Goal: Information Seeking & Learning: Learn about a topic

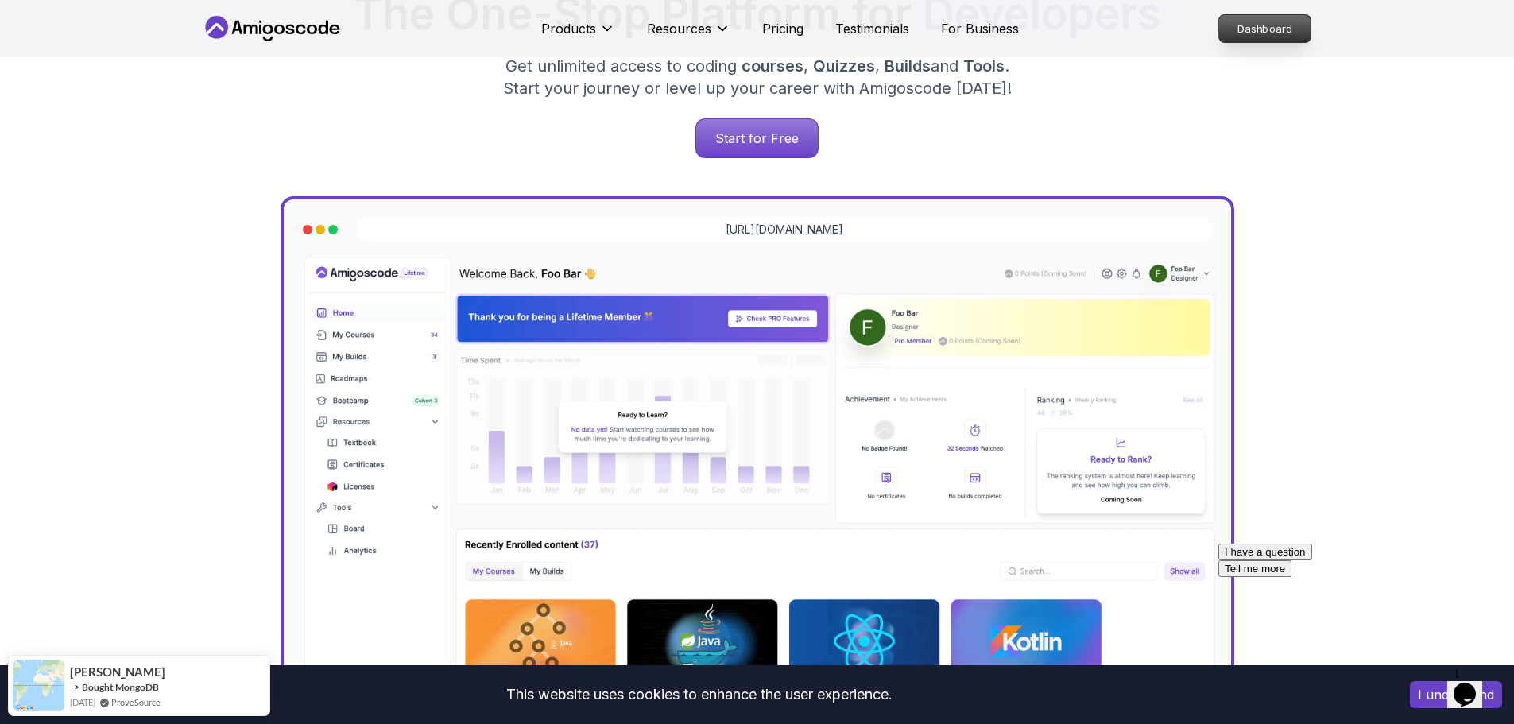
click at [1257, 21] on p "Dashboard" at bounding box center [1264, 28] width 91 height 27
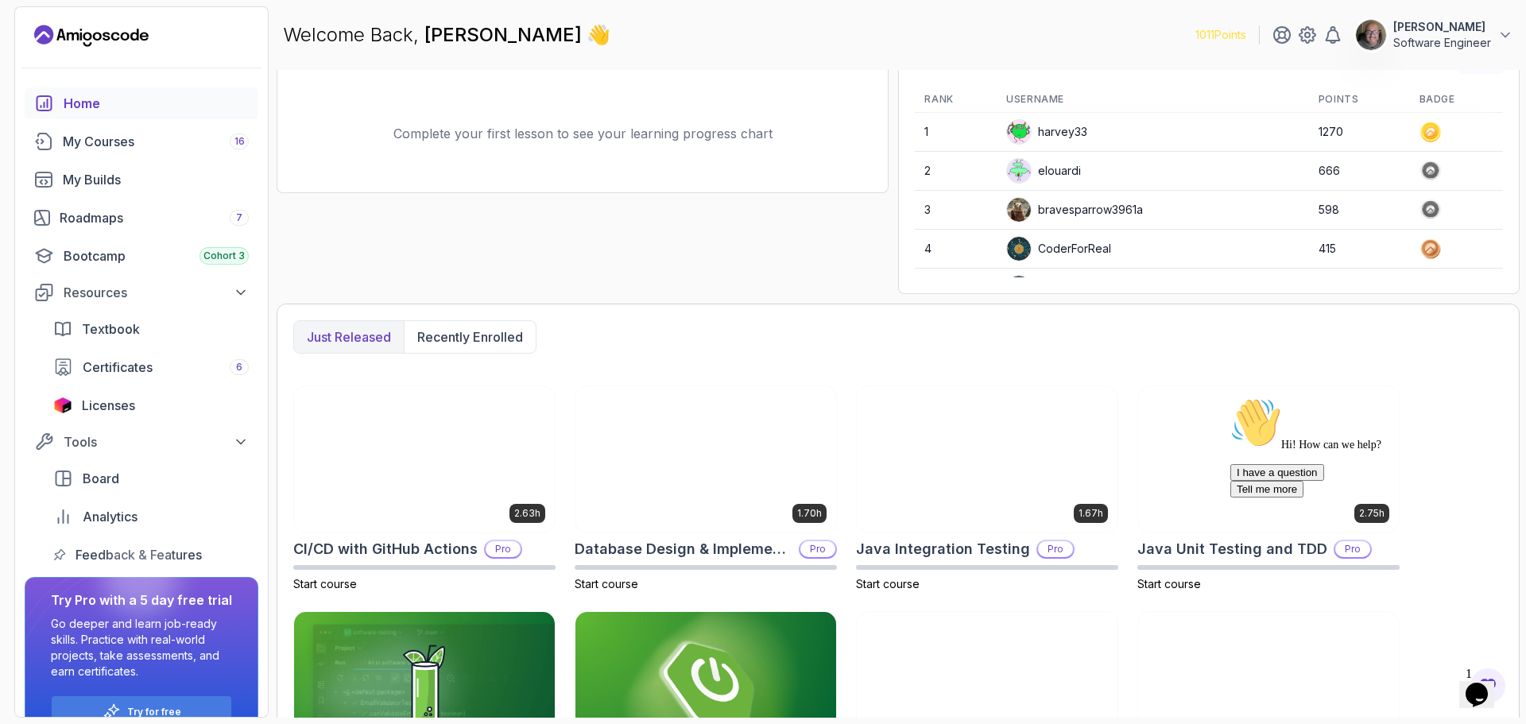
scroll to position [295, 0]
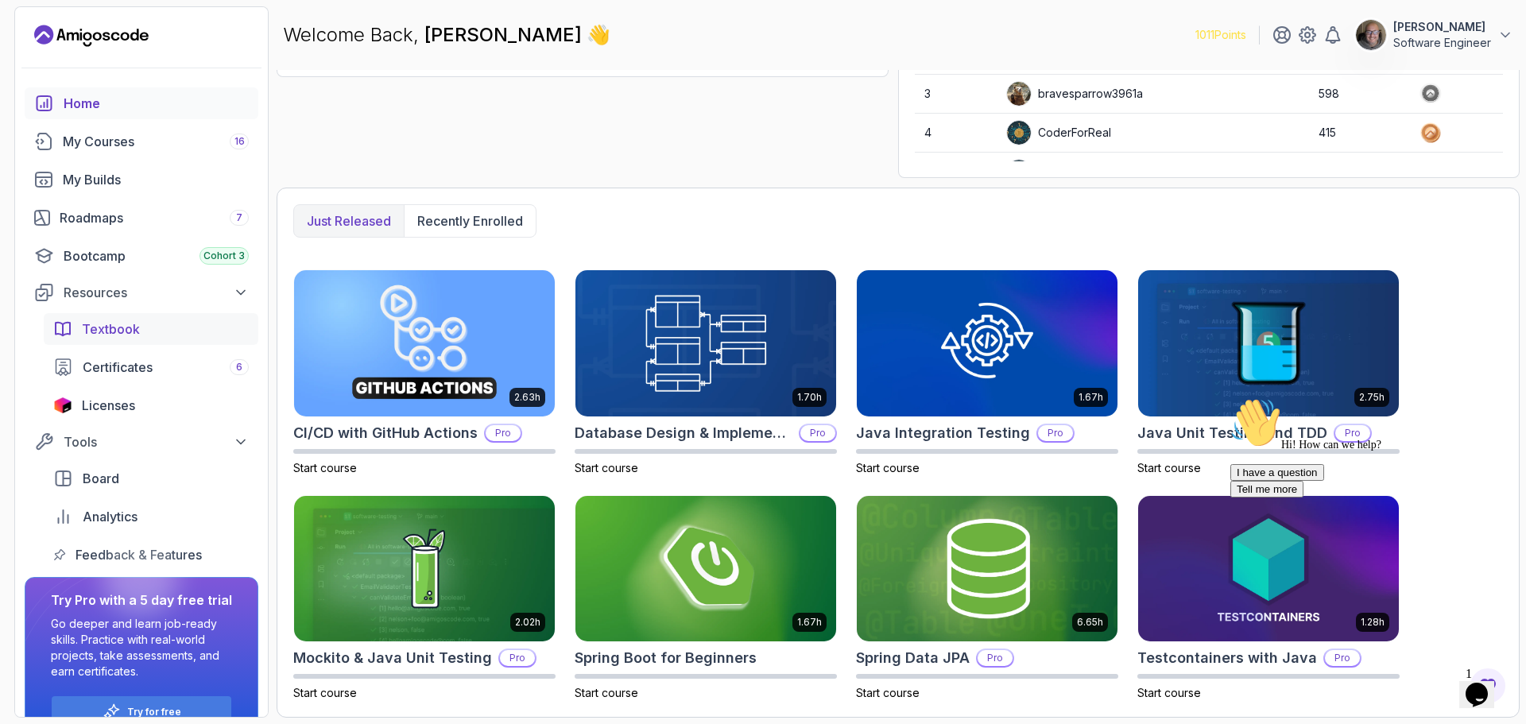
click at [103, 339] on link "Textbook" at bounding box center [151, 329] width 215 height 32
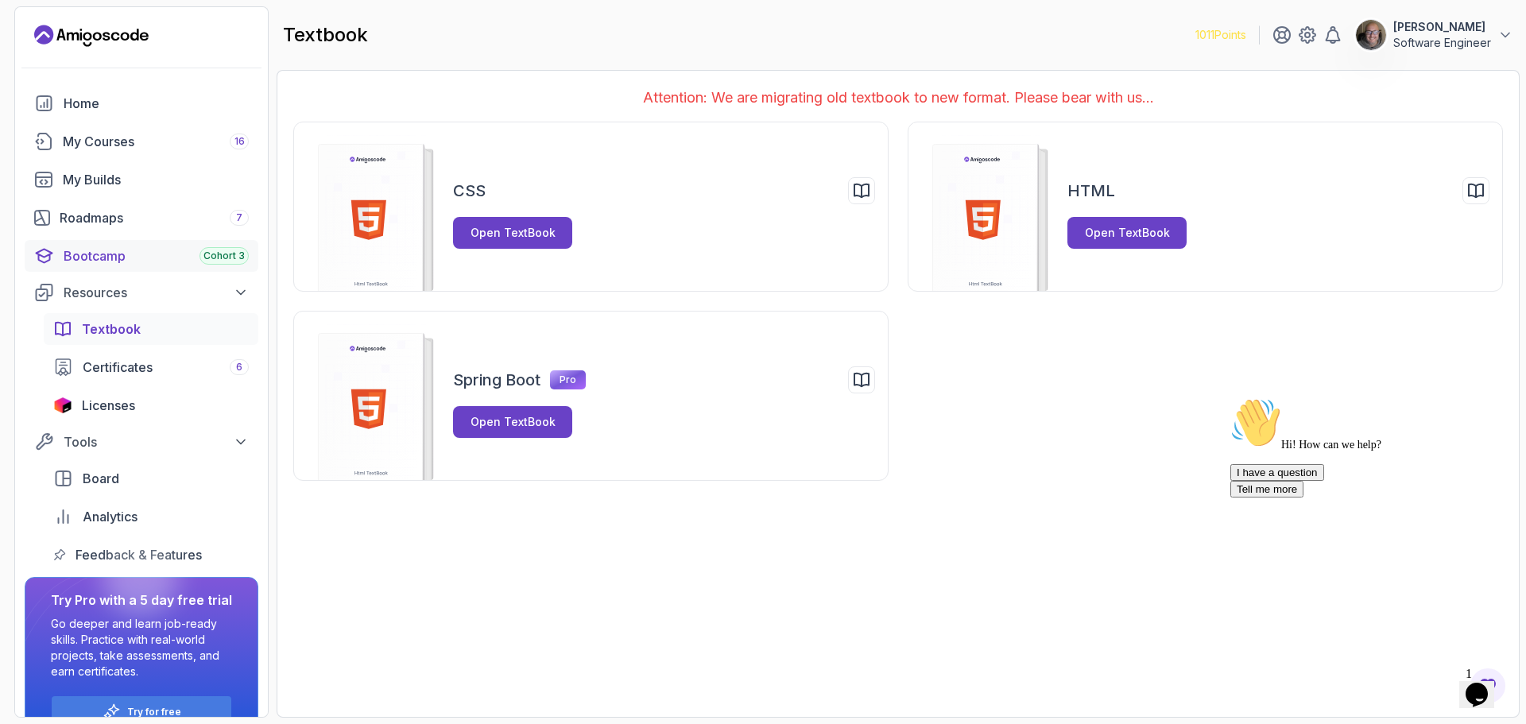
click at [96, 261] on div "Bootcamp Cohort 3" at bounding box center [156, 255] width 185 height 19
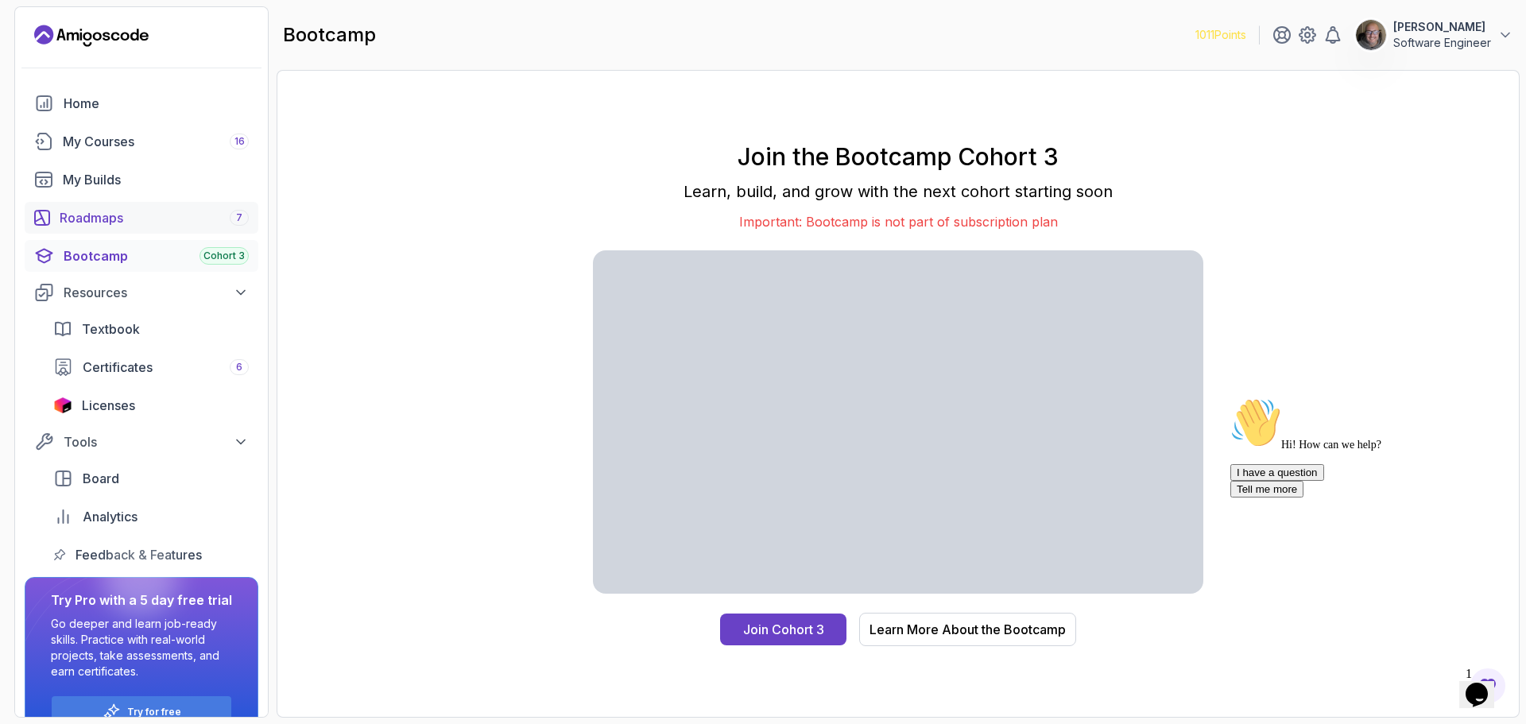
click at [87, 213] on div "Roadmaps 7" at bounding box center [154, 217] width 189 height 19
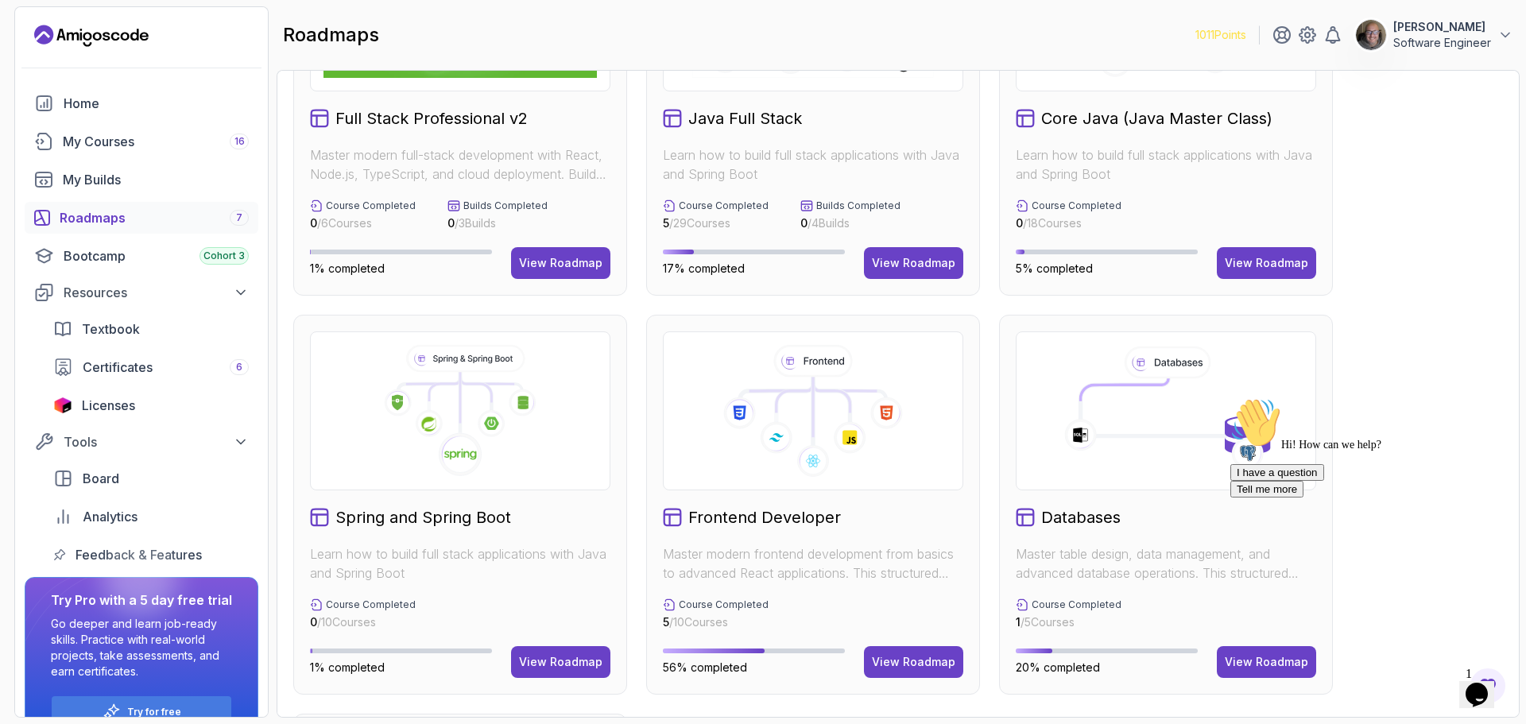
scroll to position [397, 0]
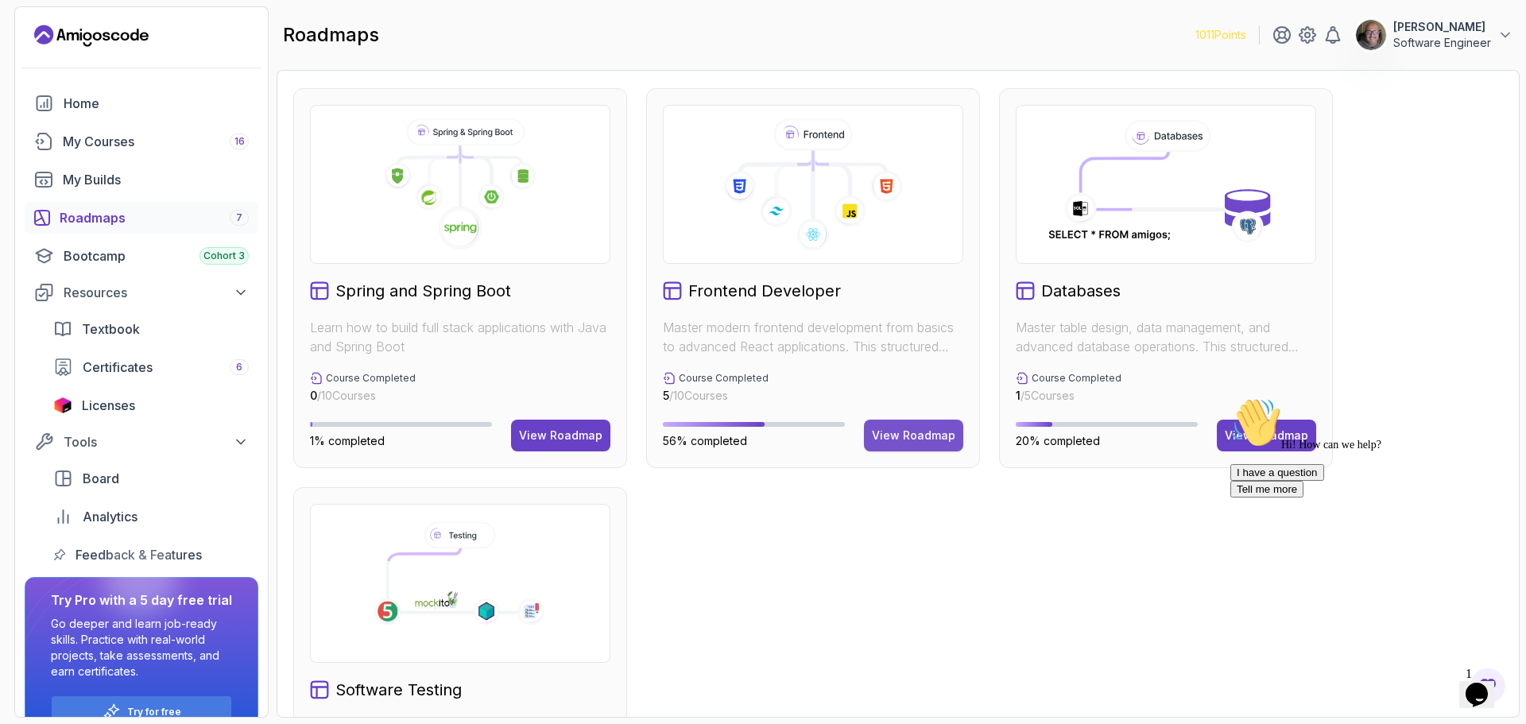
click at [933, 436] on div "View Roadmap" at bounding box center [913, 436] width 83 height 16
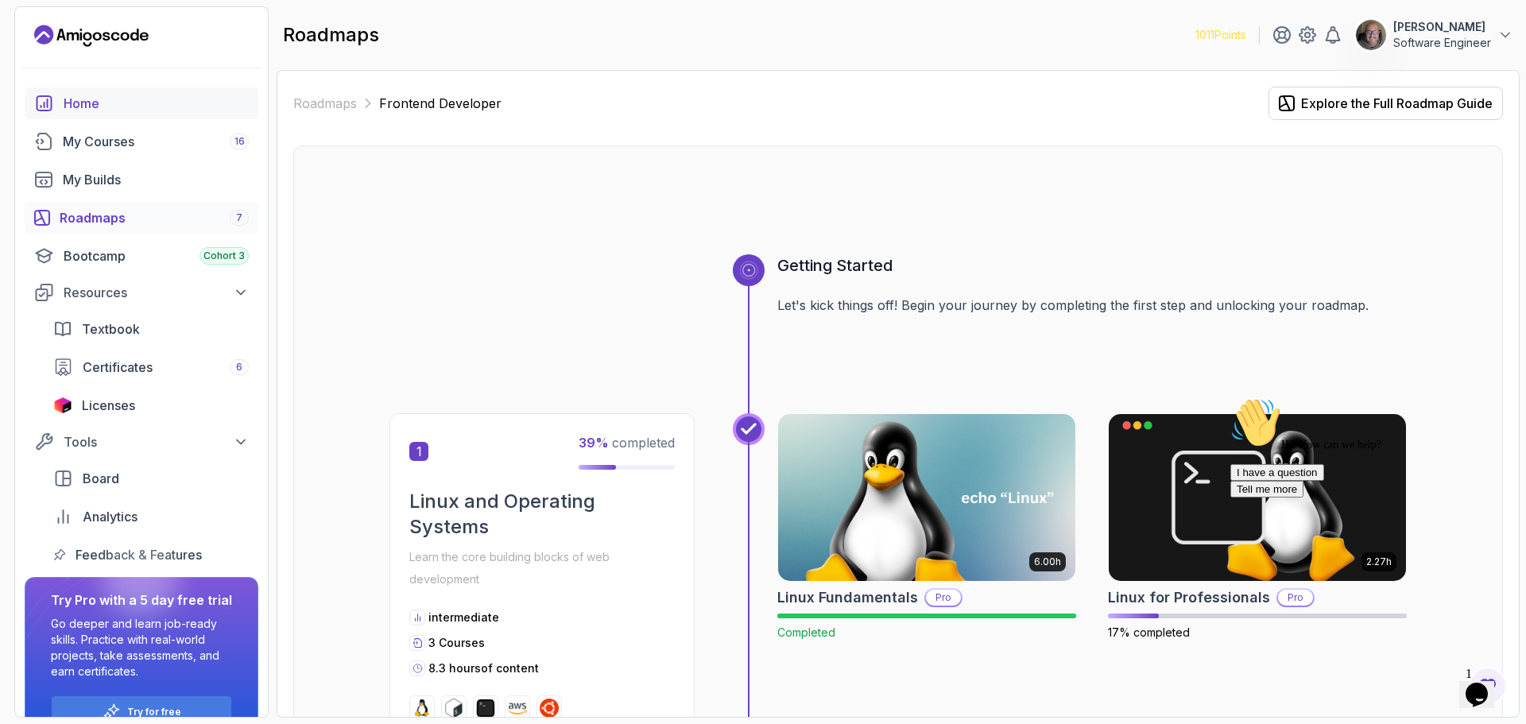
click at [95, 98] on div "Home" at bounding box center [156, 103] width 185 height 19
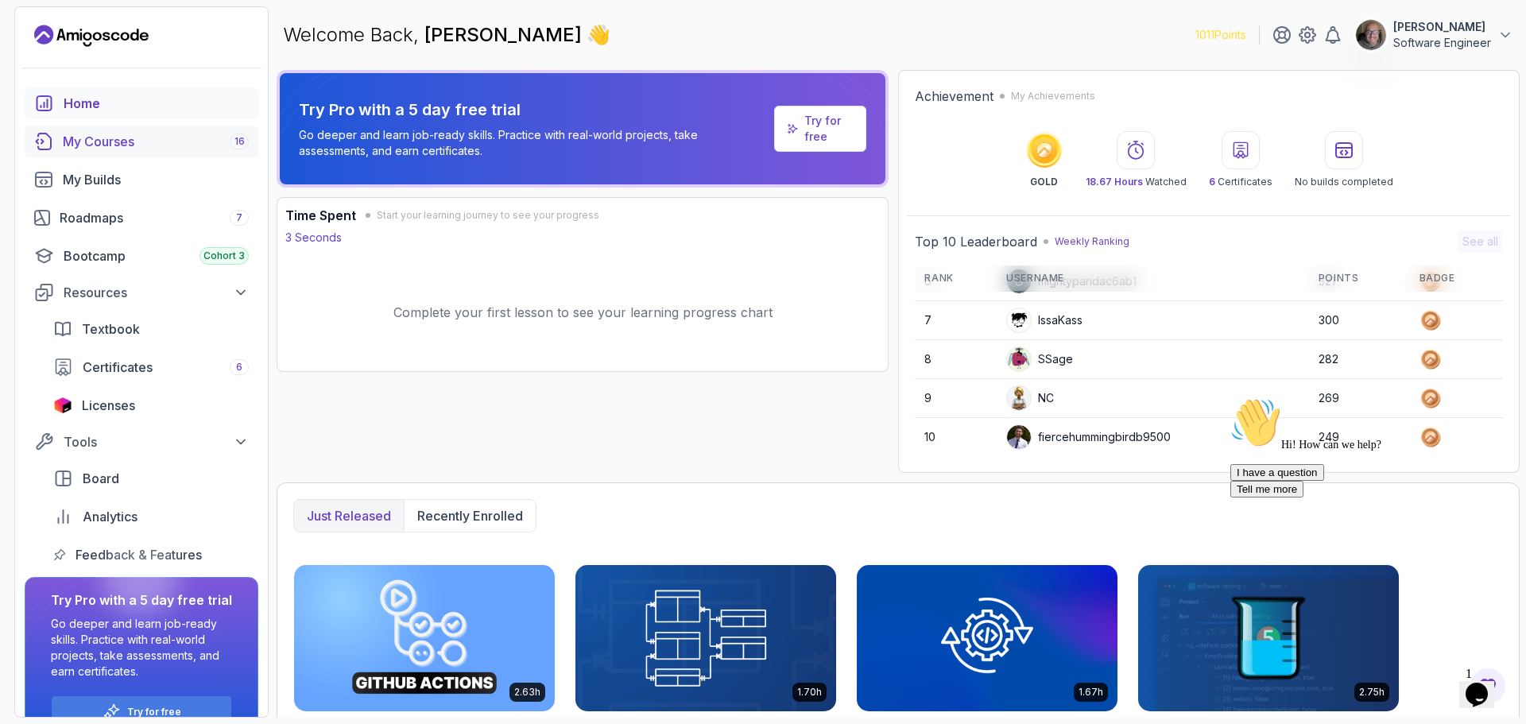
click at [110, 137] on div "My Courses 16" at bounding box center [156, 141] width 186 height 19
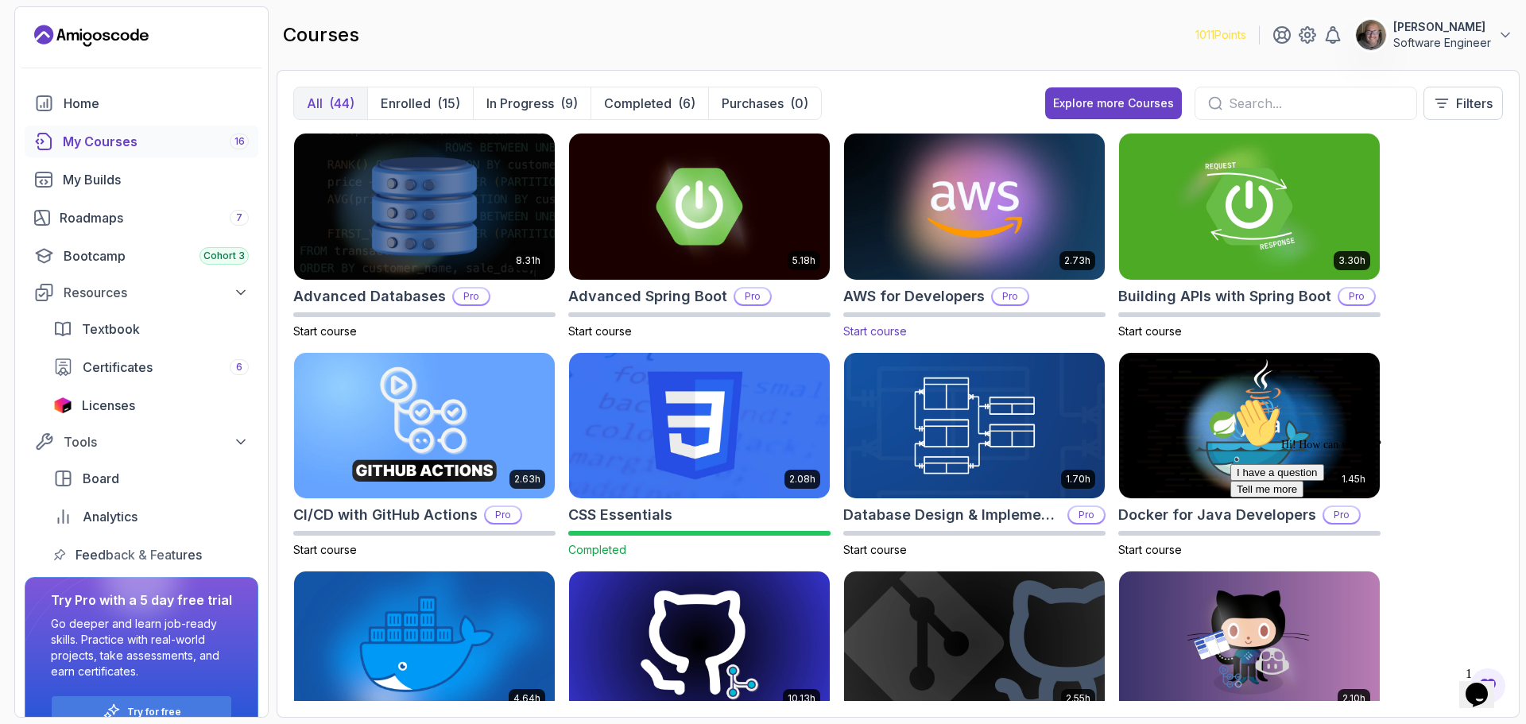
click at [933, 204] on img at bounding box center [974, 206] width 273 height 153
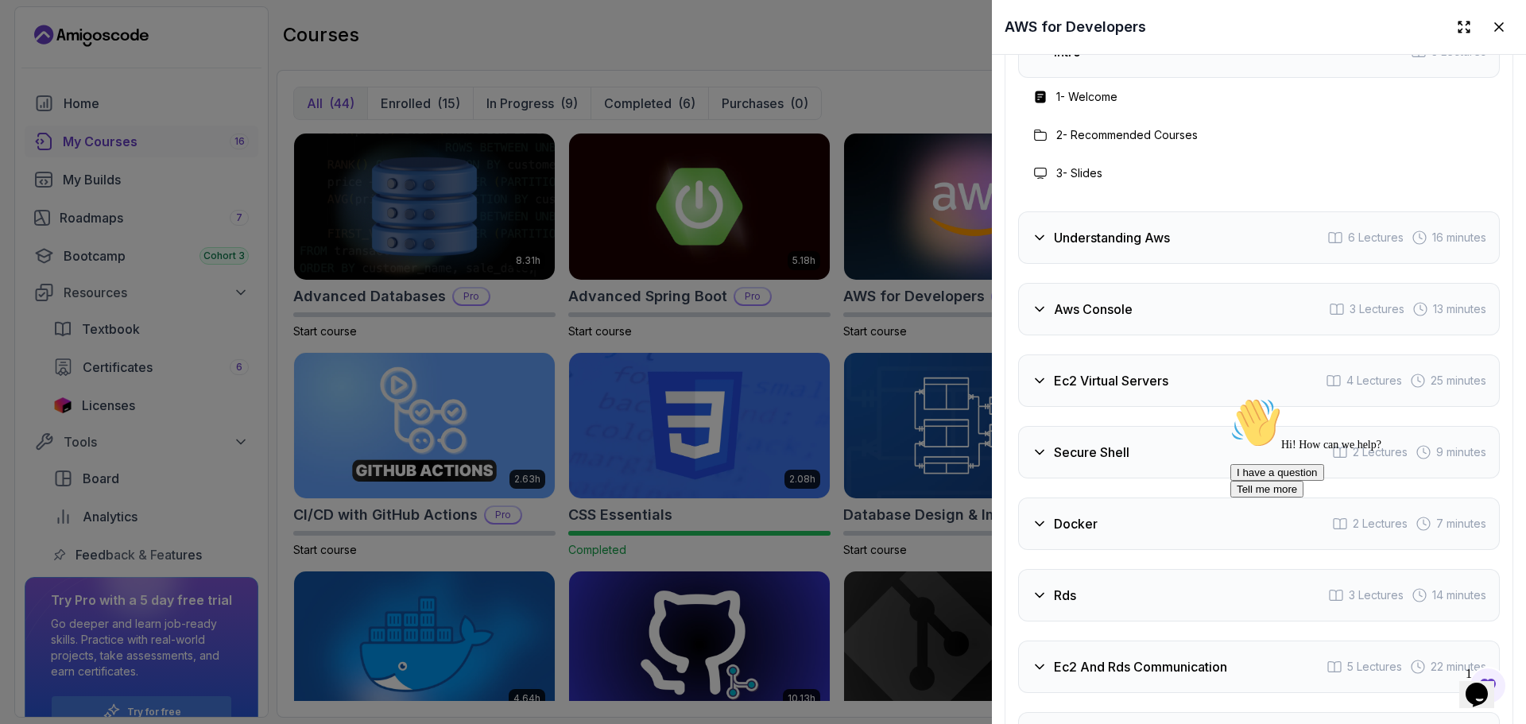
scroll to position [2623, 0]
click at [1114, 316] on h3 "Aws Console" at bounding box center [1093, 306] width 79 height 19
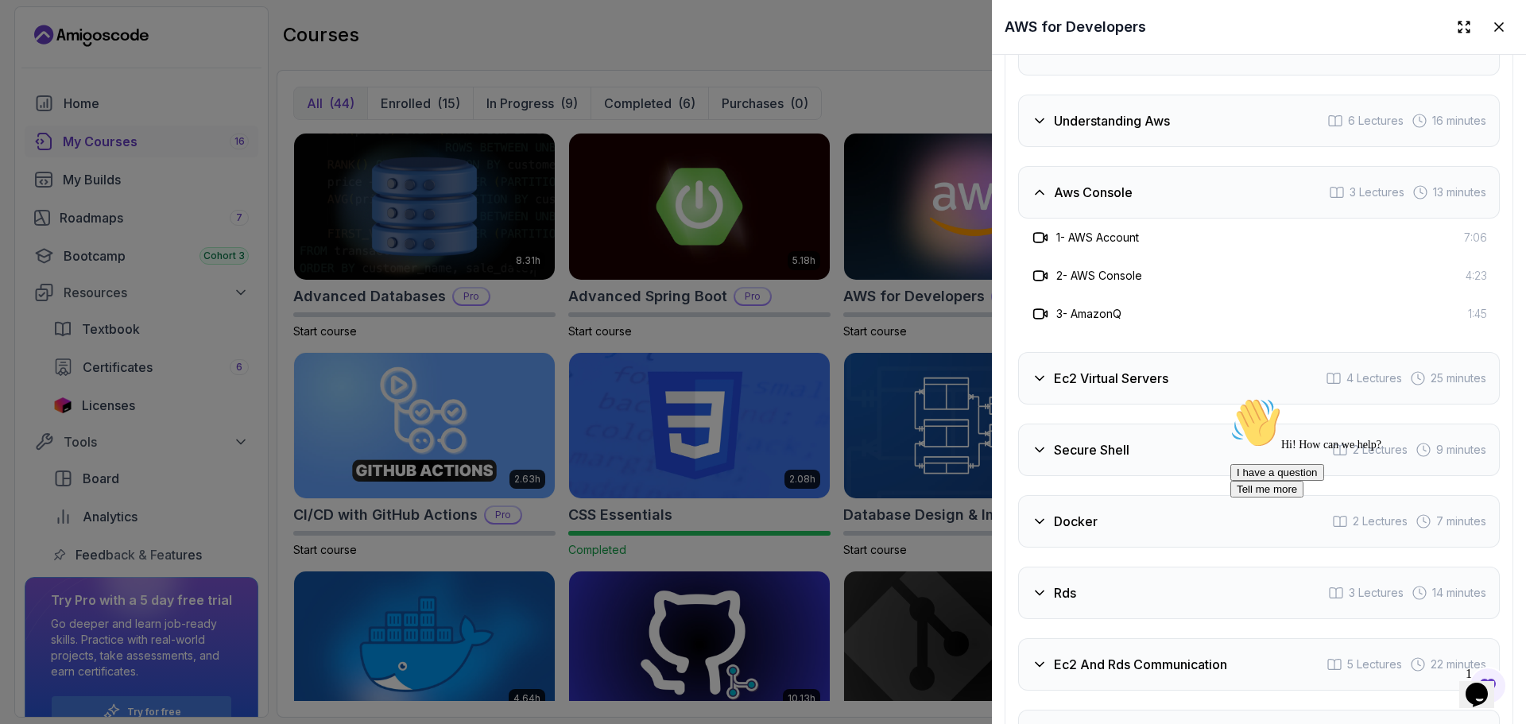
click at [1117, 388] on h3 "Ec2 Virtual Servers" at bounding box center [1111, 378] width 114 height 19
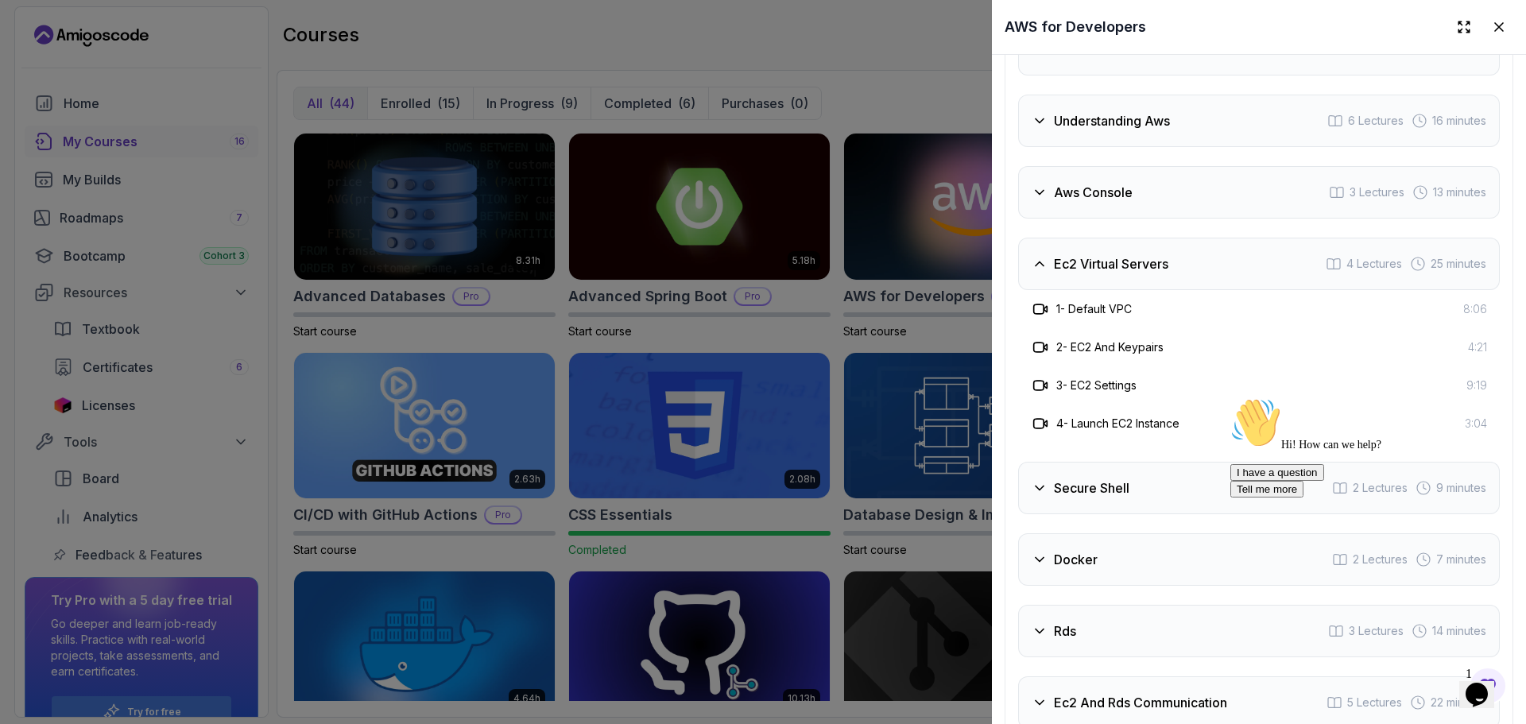
click at [1134, 514] on div "Secure Shell 2 Lectures 9 minutes" at bounding box center [1259, 488] width 482 height 52
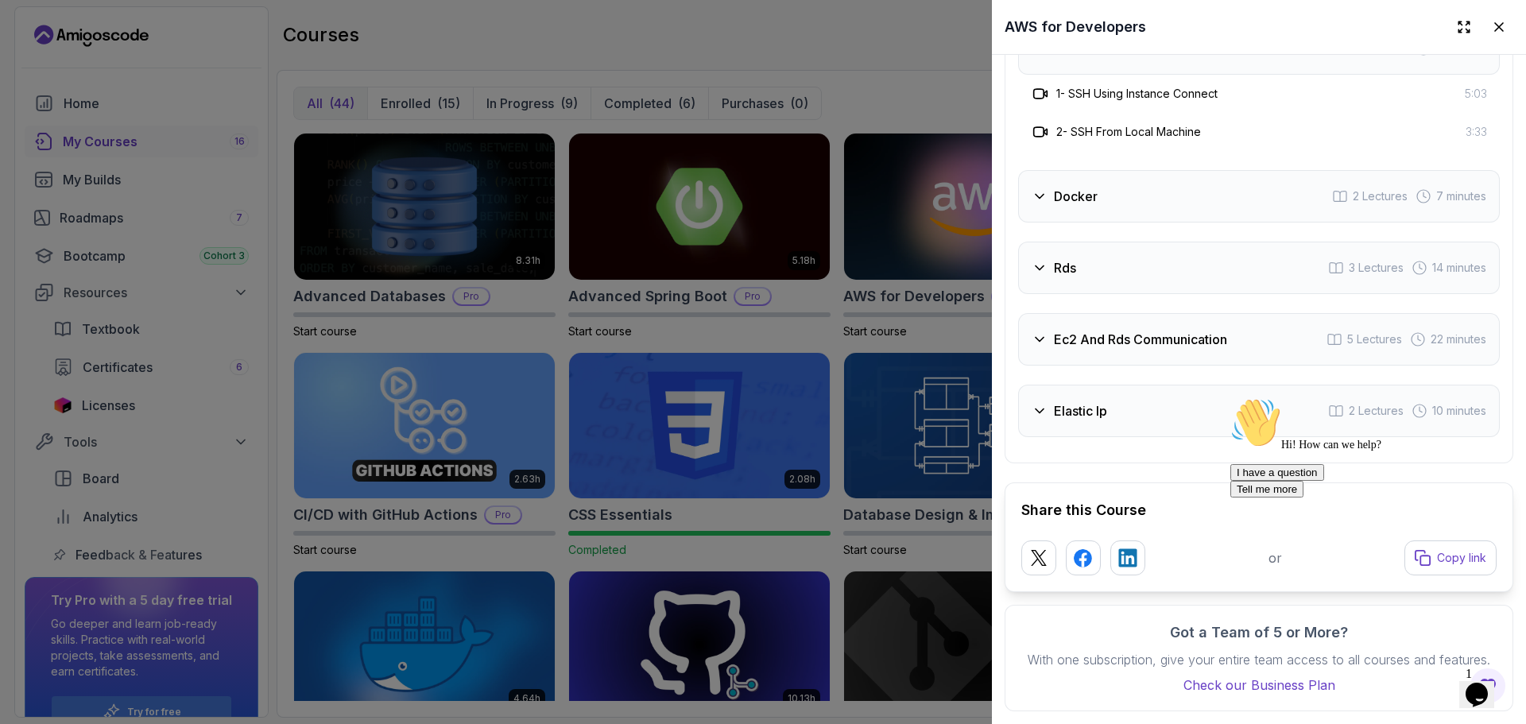
scroll to position [2941, 0]
click at [1114, 216] on div "Docker 2 Lectures 7 minutes" at bounding box center [1259, 196] width 482 height 52
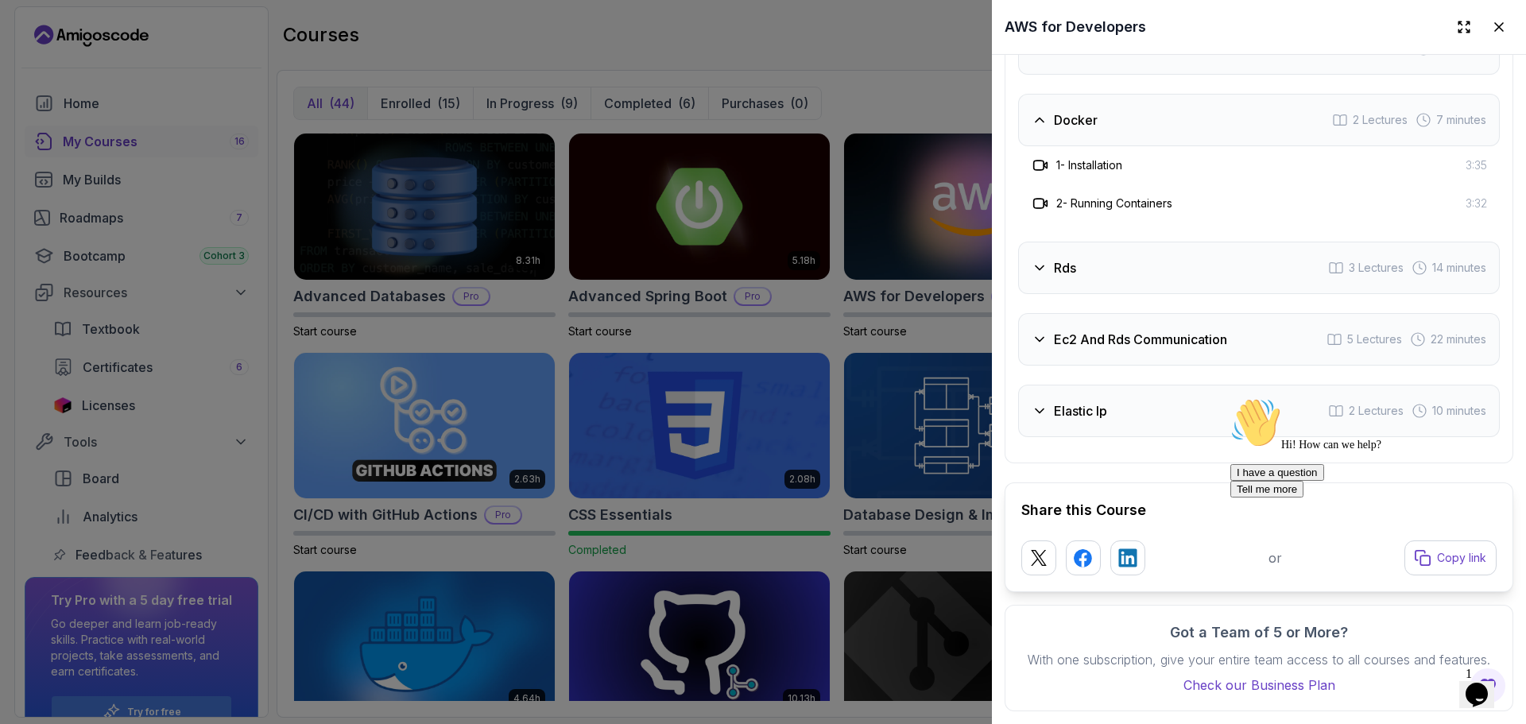
click at [1097, 293] on div "Rds 3 Lectures 14 minutes" at bounding box center [1259, 268] width 482 height 52
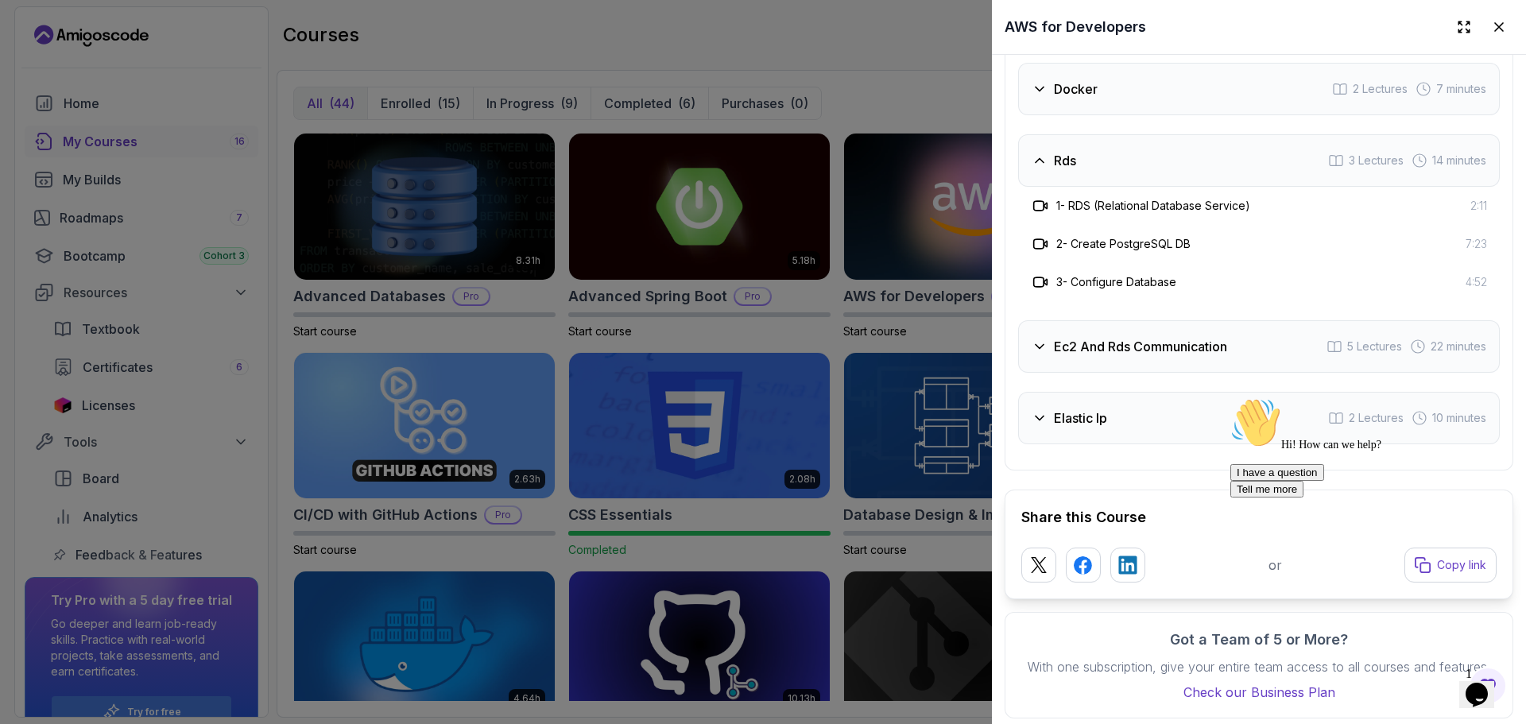
click at [1153, 373] on div "Ec2 And Rds Communication 5 Lectures 22 minutes" at bounding box center [1259, 346] width 482 height 52
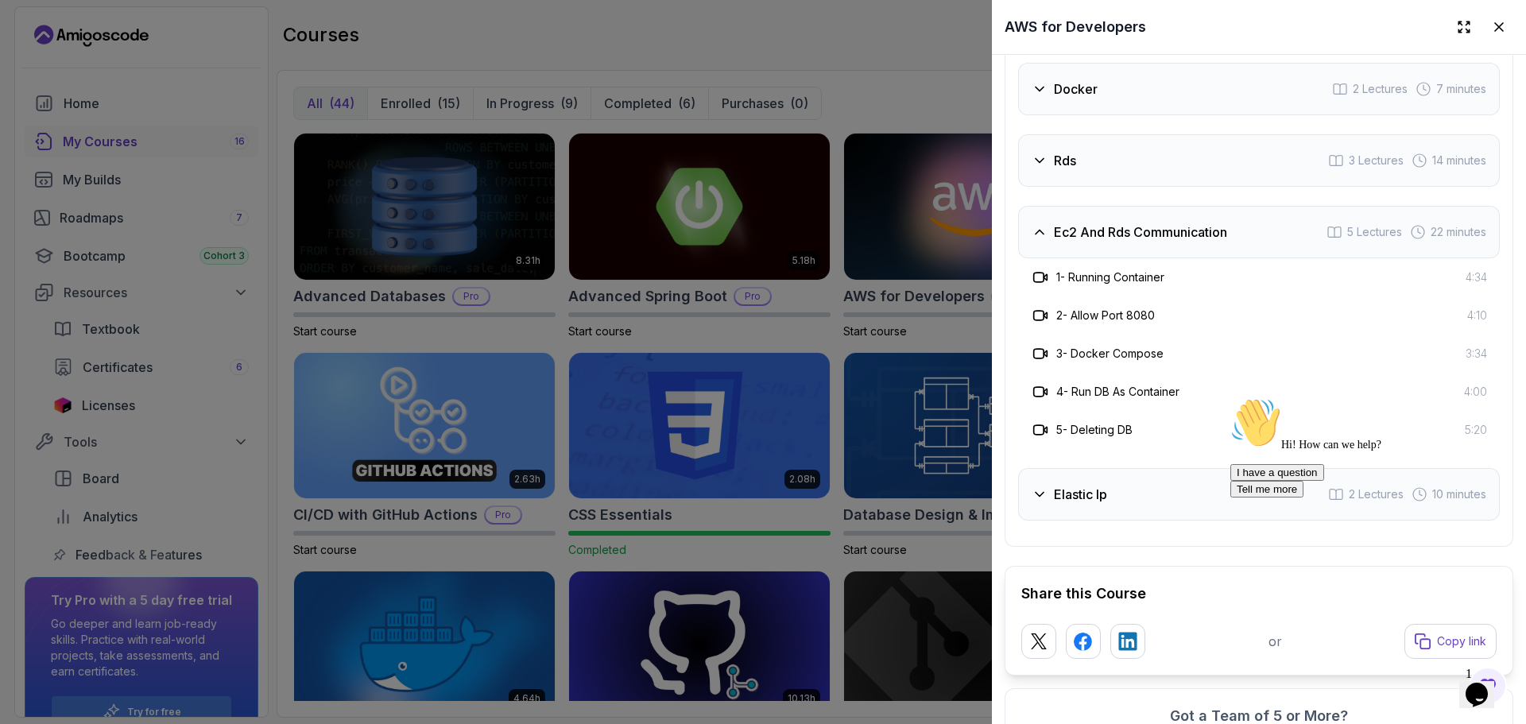
click at [1161, 521] on div "Elastic Ip 2 Lectures 10 minutes" at bounding box center [1259, 494] width 482 height 52
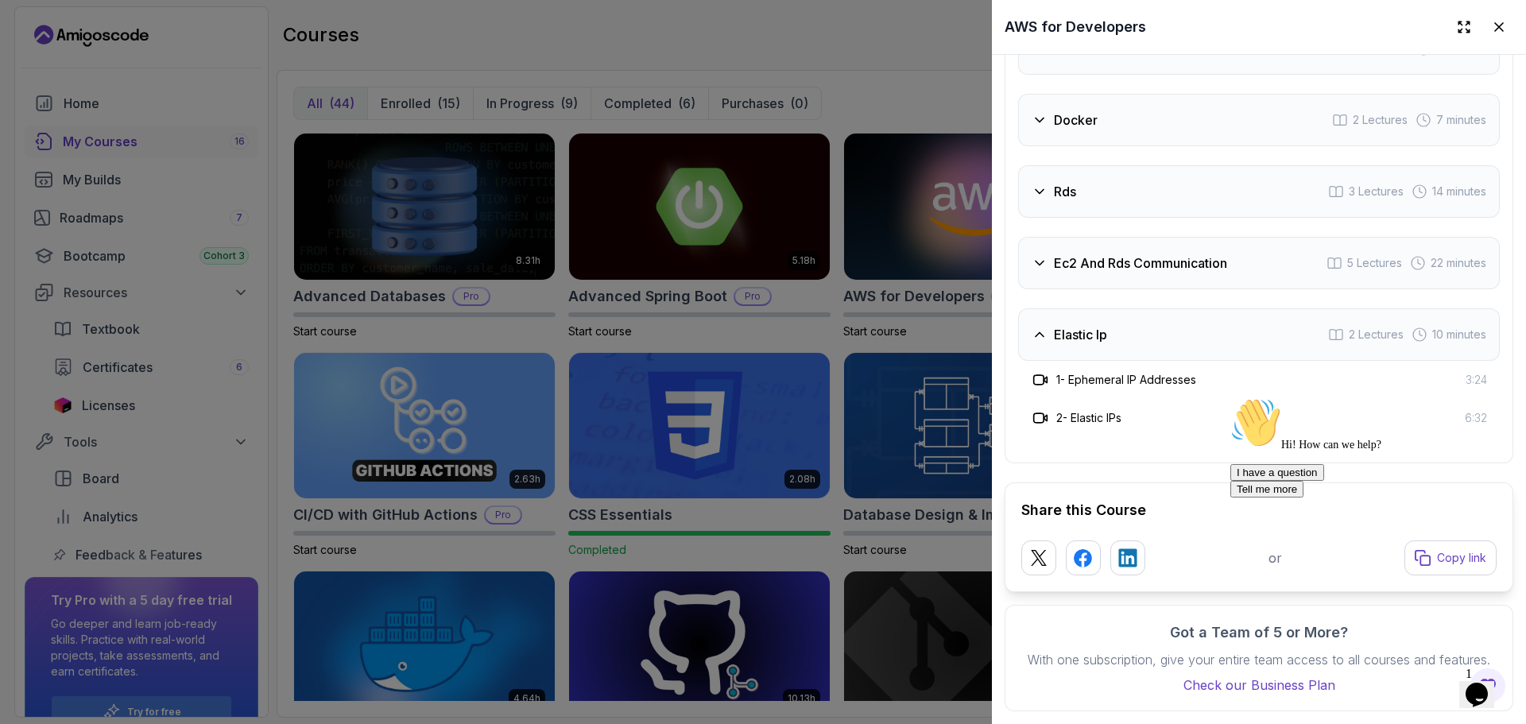
scroll to position [2970, 0]
click at [843, 82] on div at bounding box center [763, 362] width 1526 height 724
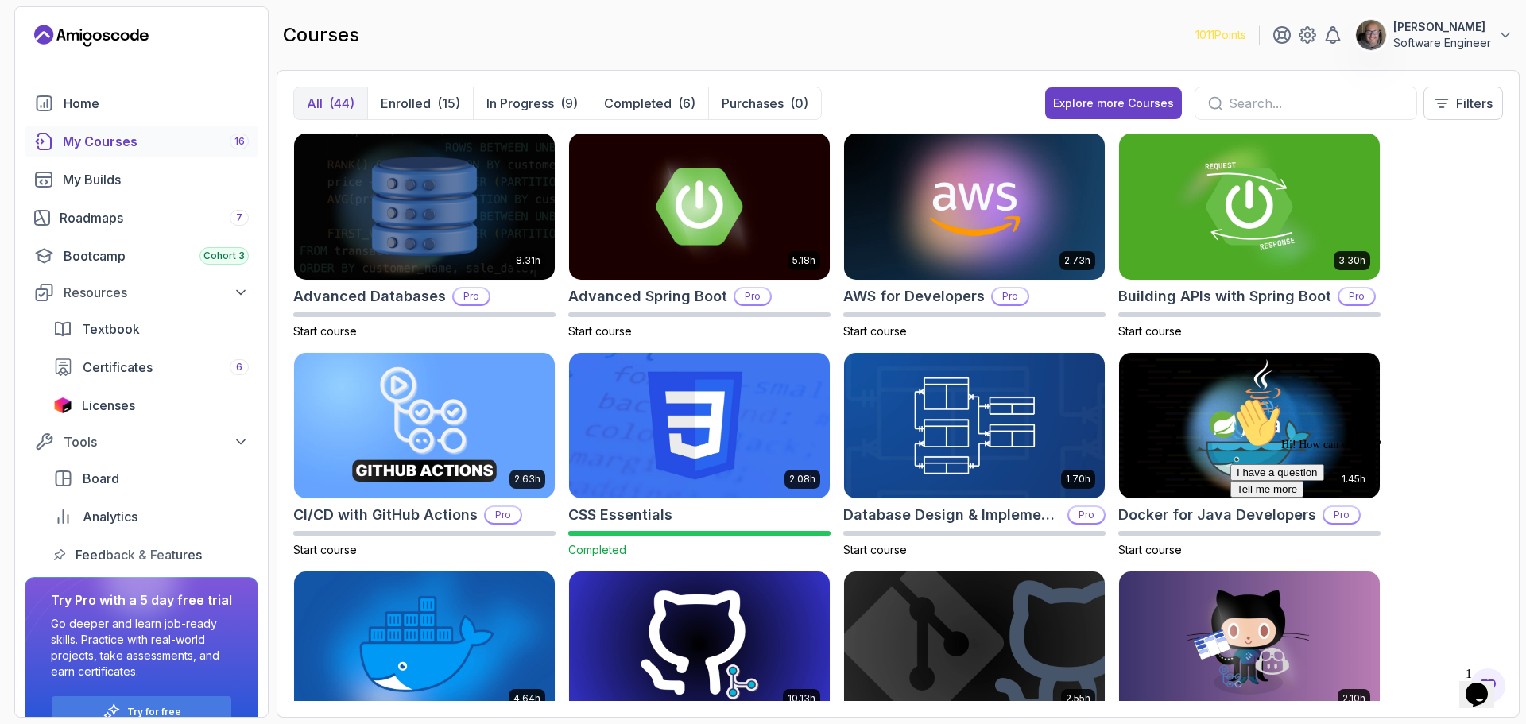
click at [1429, 384] on div "8.31h Advanced Databases Pro Start course 5.18h Advanced Spring Boot Pro Start …" at bounding box center [898, 417] width 1210 height 568
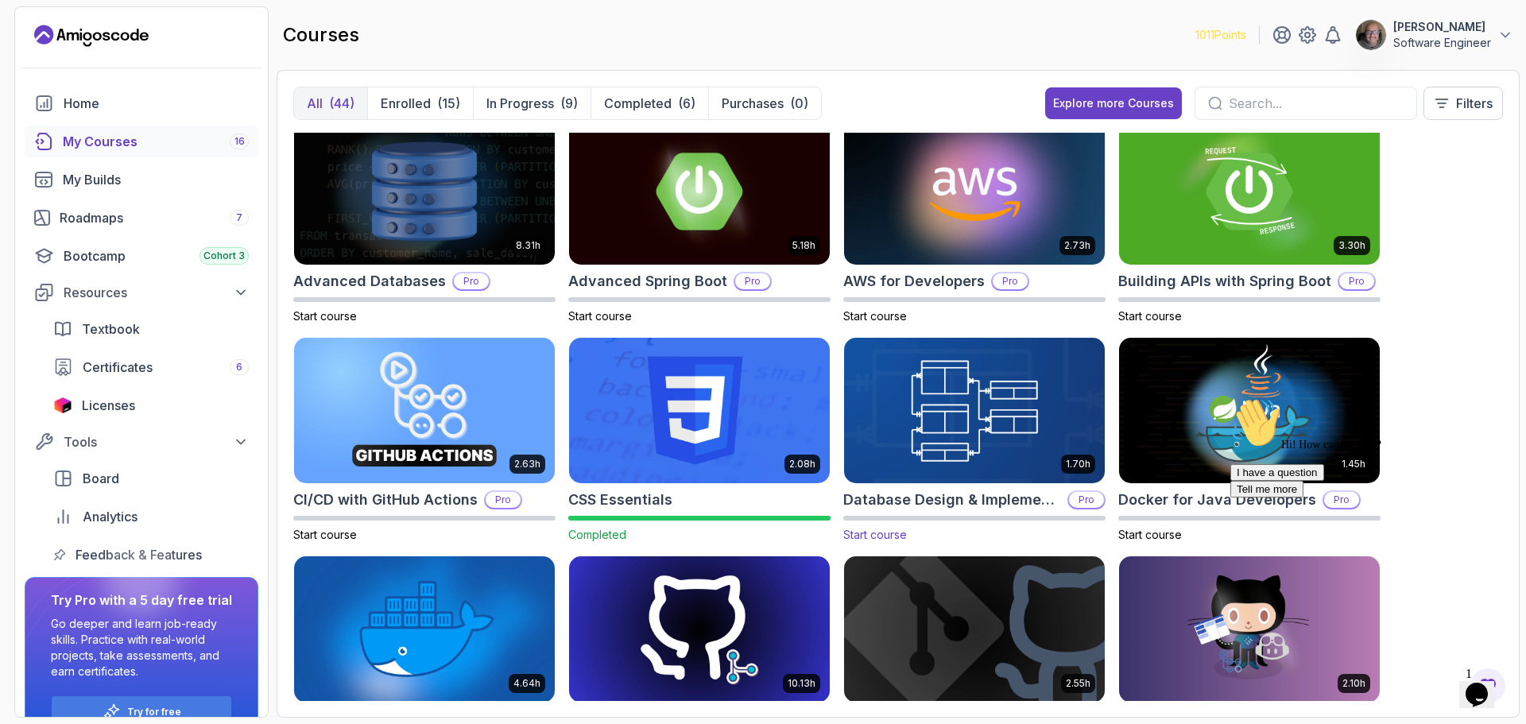
scroll to position [0, 0]
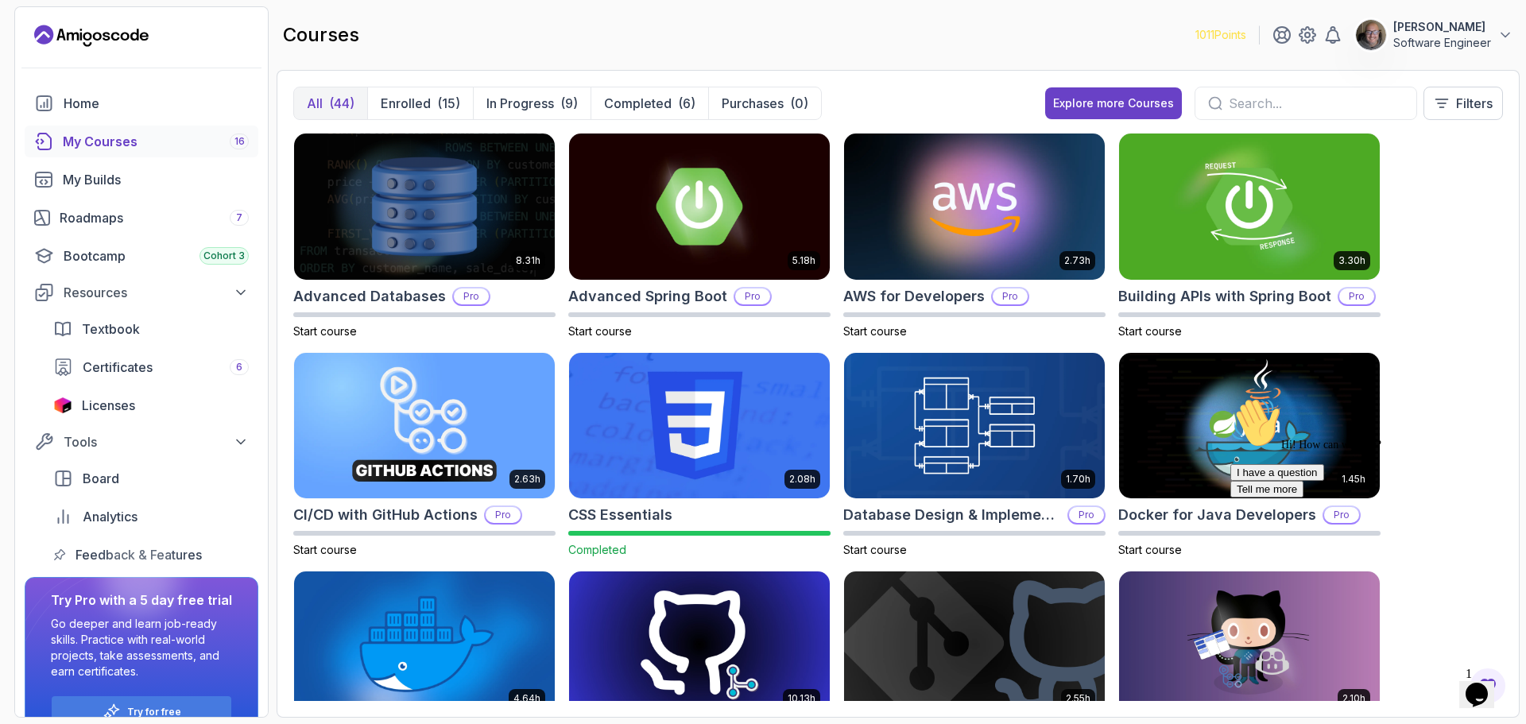
click at [906, 30] on div "courses 1011 Points Bora Guven Software Engineer" at bounding box center [898, 34] width 1243 height 57
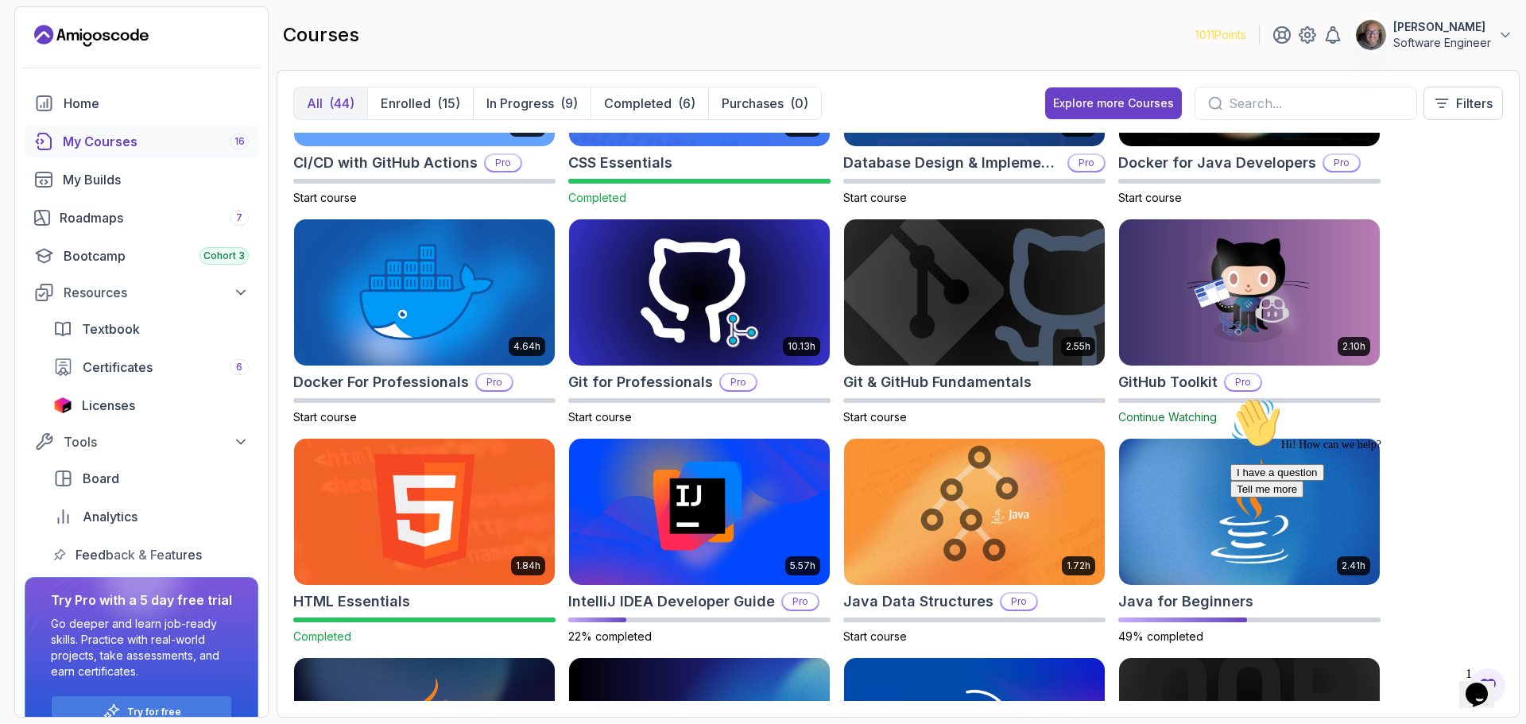
scroll to position [1848, 0]
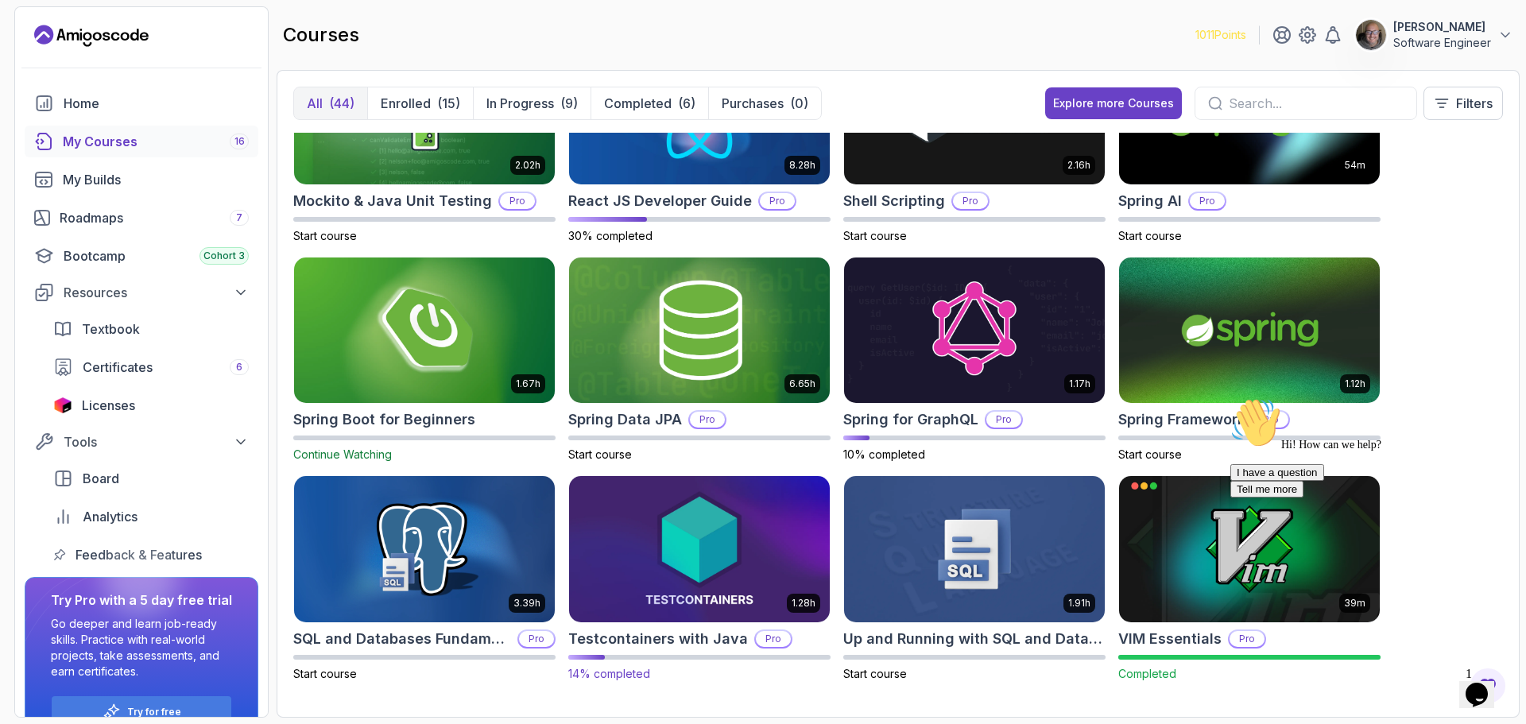
click at [738, 539] on img at bounding box center [699, 549] width 273 height 153
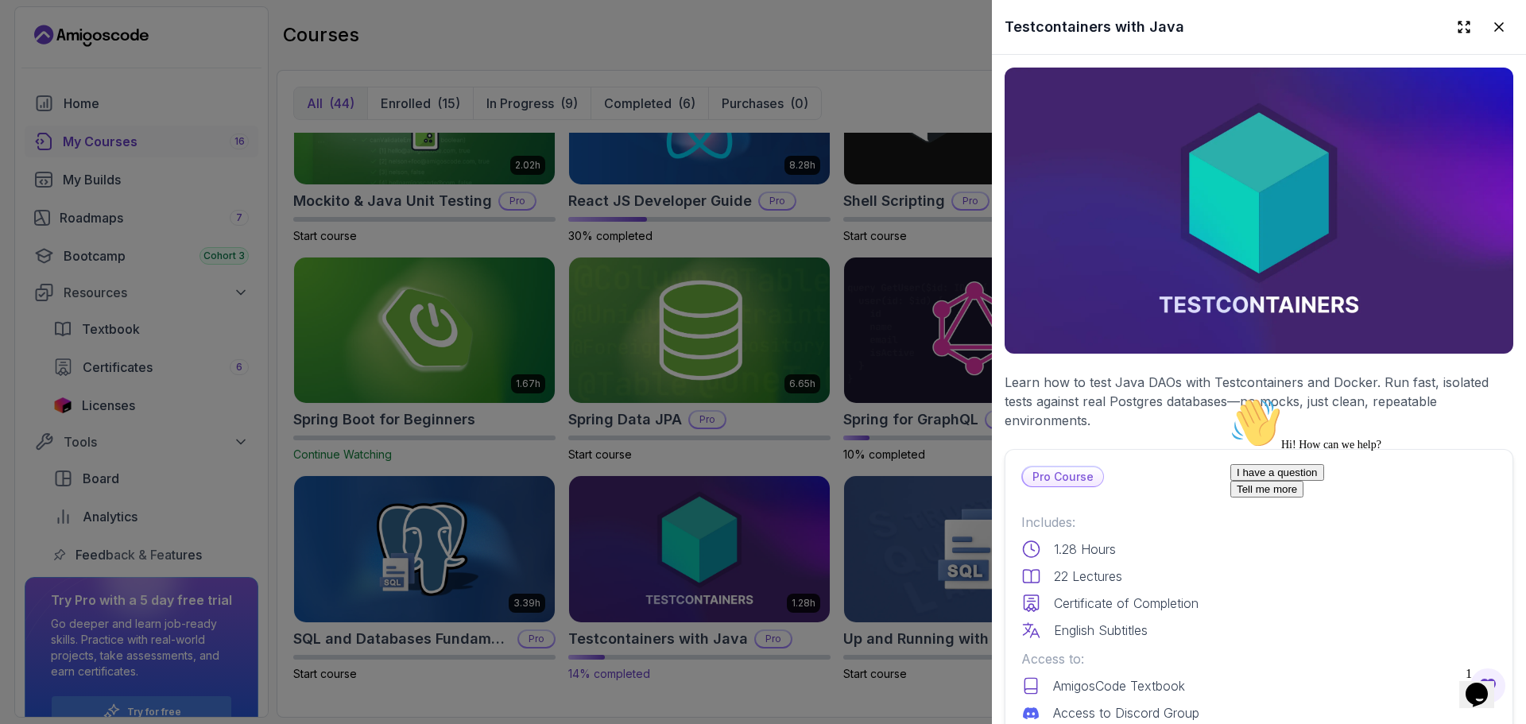
click at [738, 539] on div at bounding box center [763, 362] width 1526 height 724
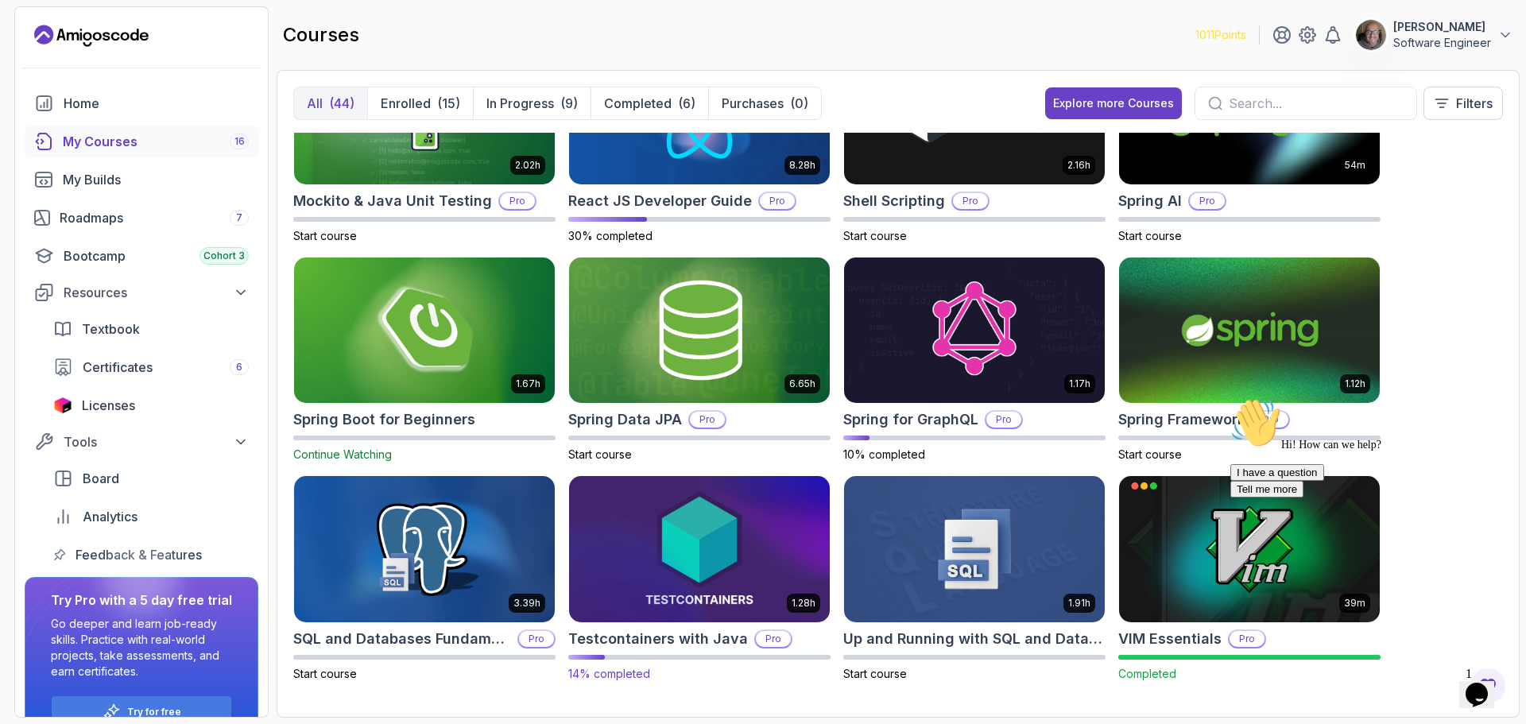
click at [731, 598] on img at bounding box center [699, 549] width 273 height 153
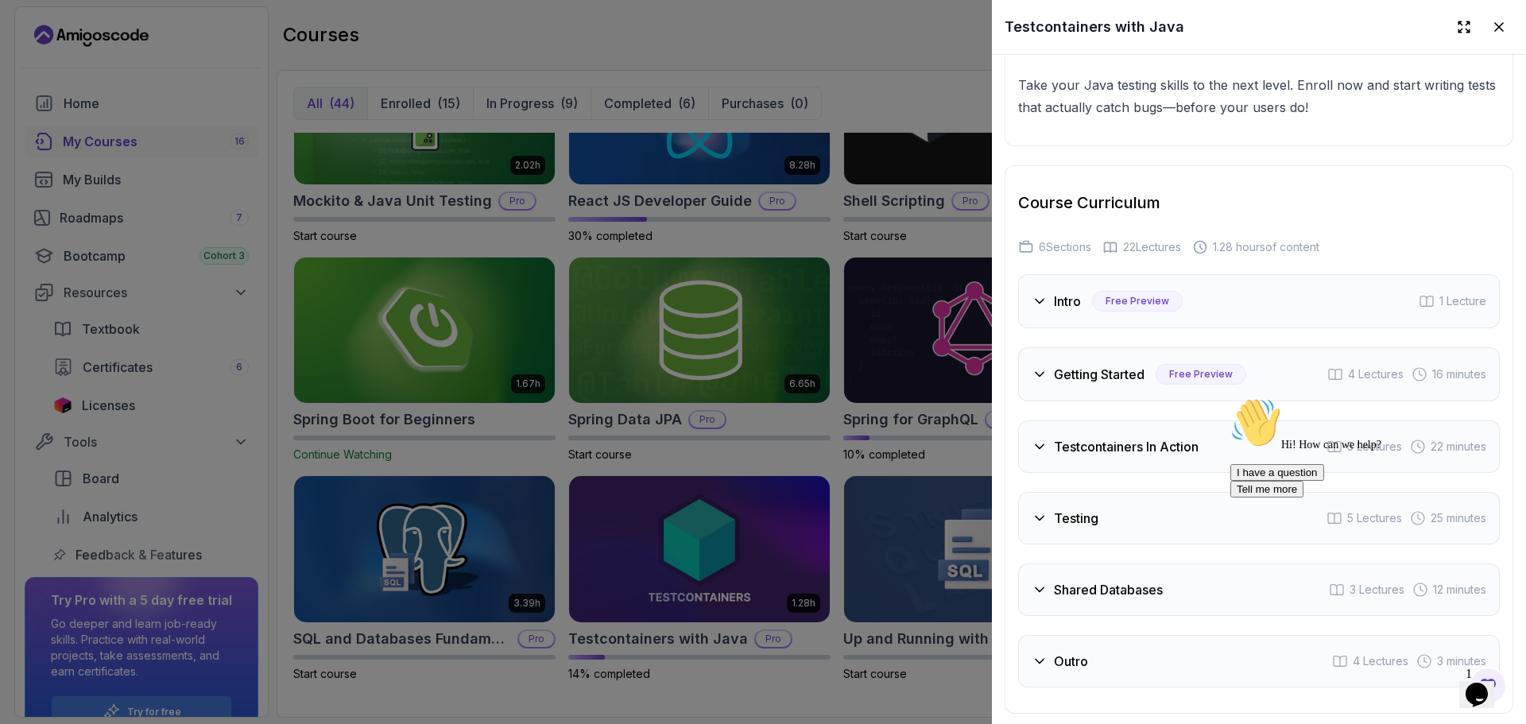
scroll to position [2498, 0]
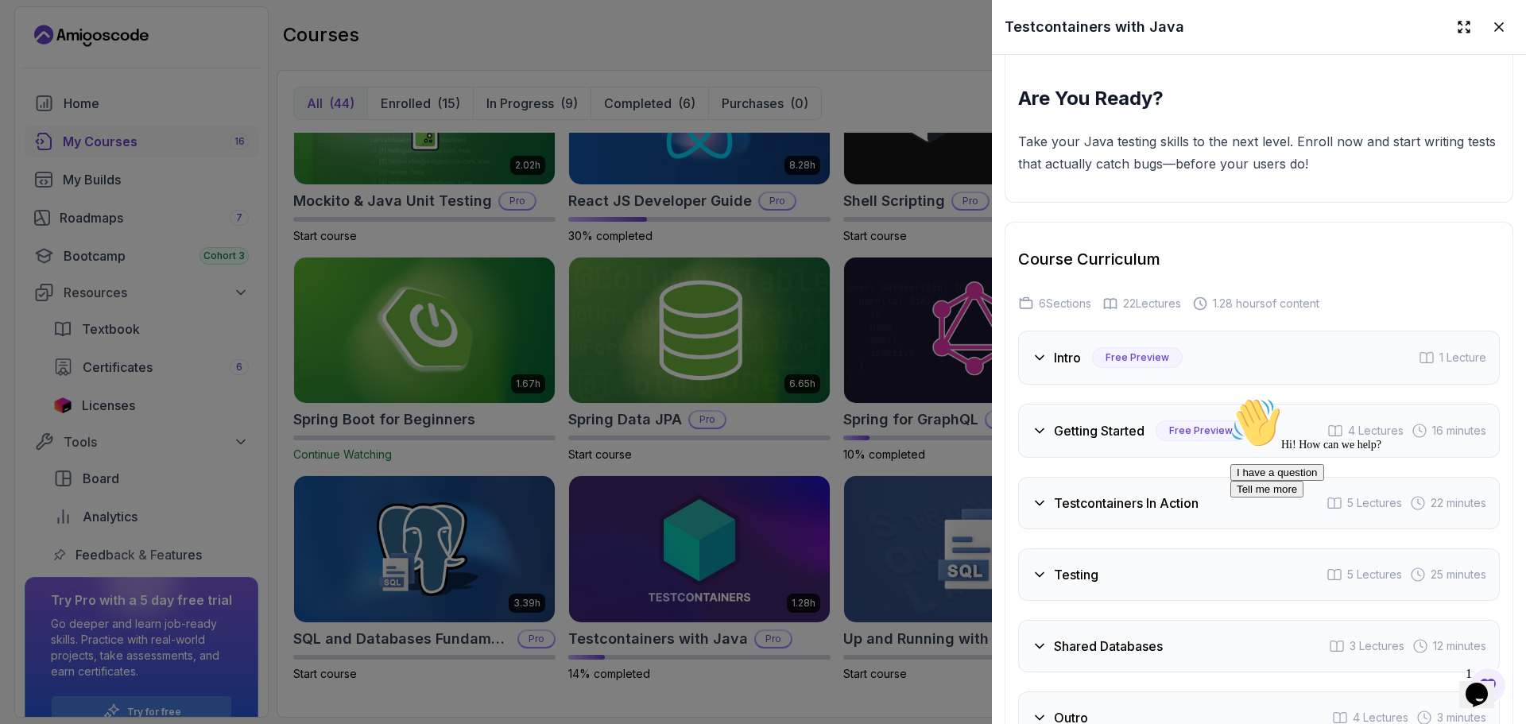
click at [1035, 505] on div "Testcontainers In Action" at bounding box center [1115, 503] width 167 height 19
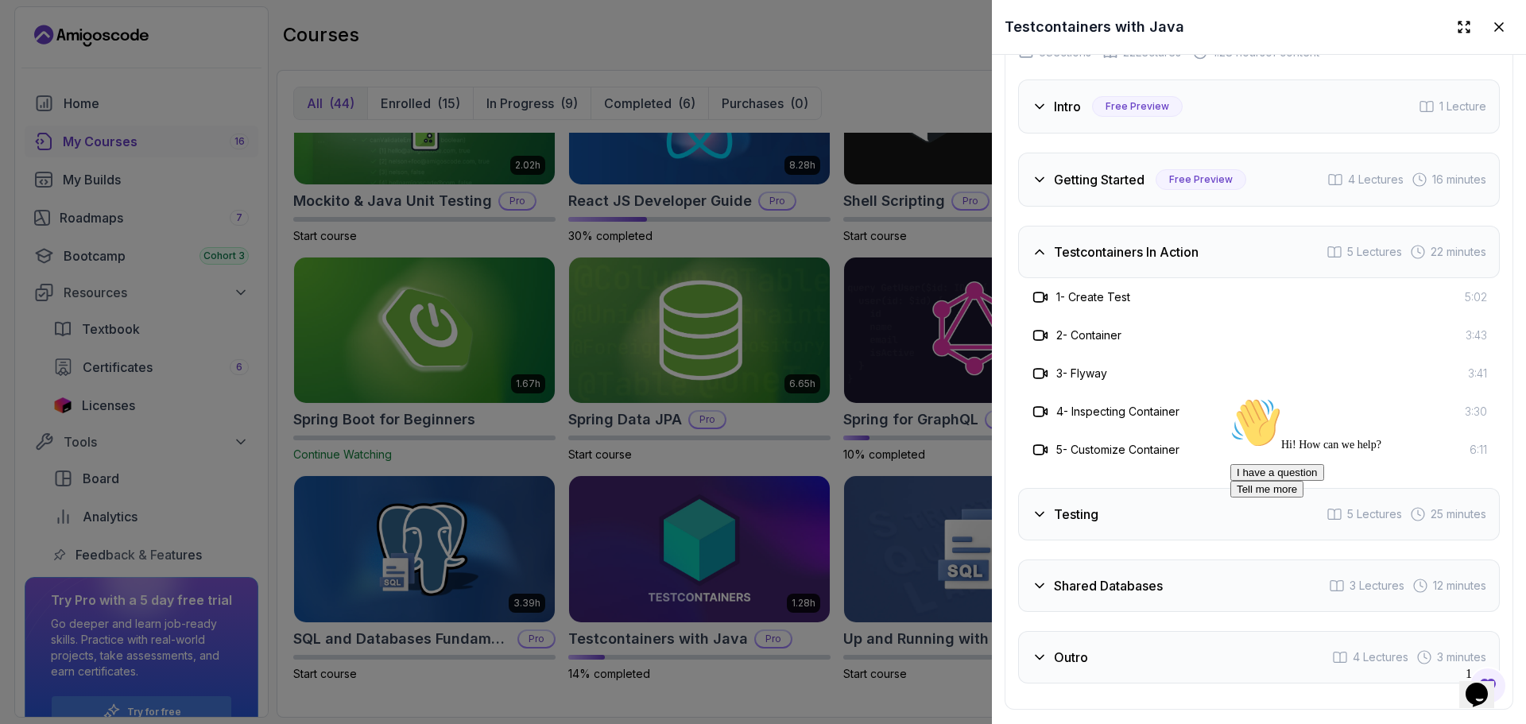
scroll to position [3008, 0]
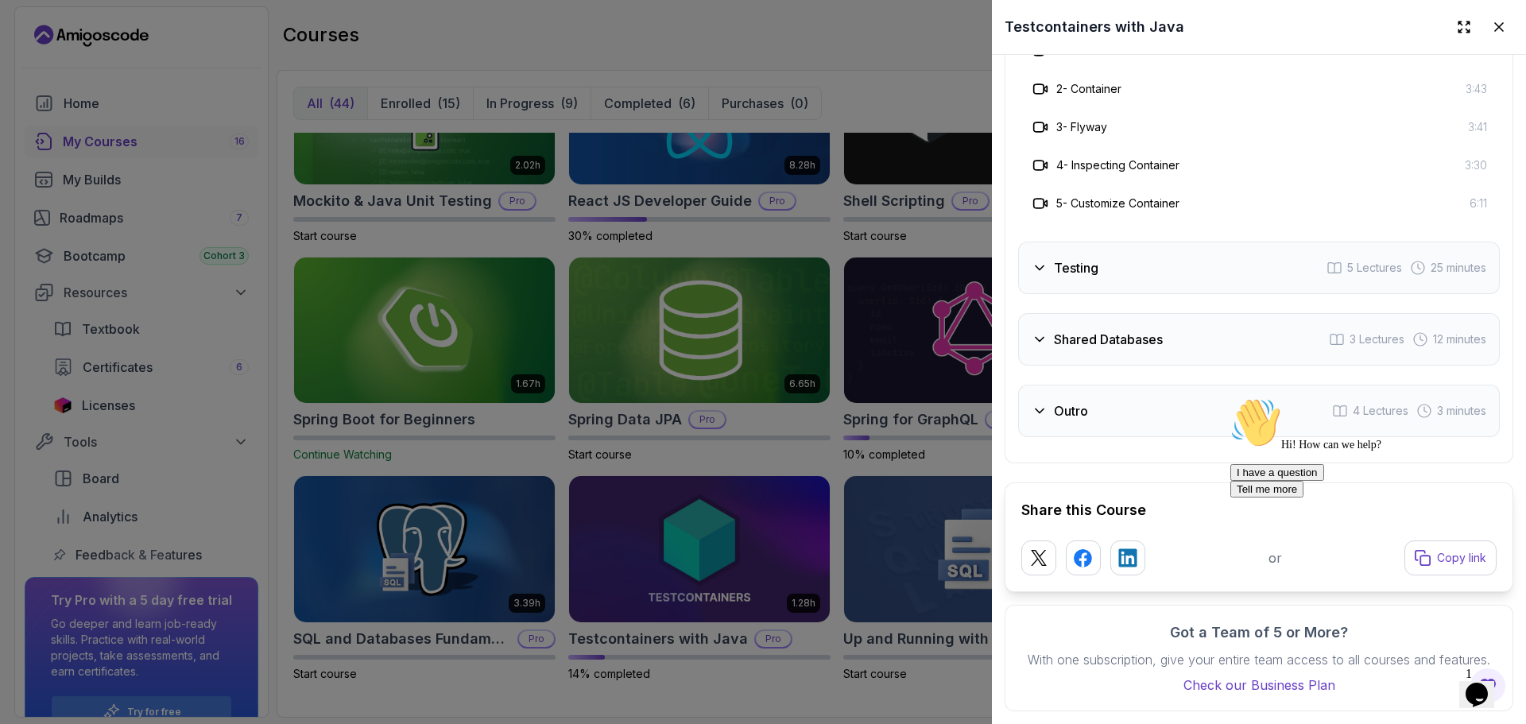
click at [1097, 261] on div "Testing 5 Lectures 25 minutes" at bounding box center [1259, 268] width 482 height 52
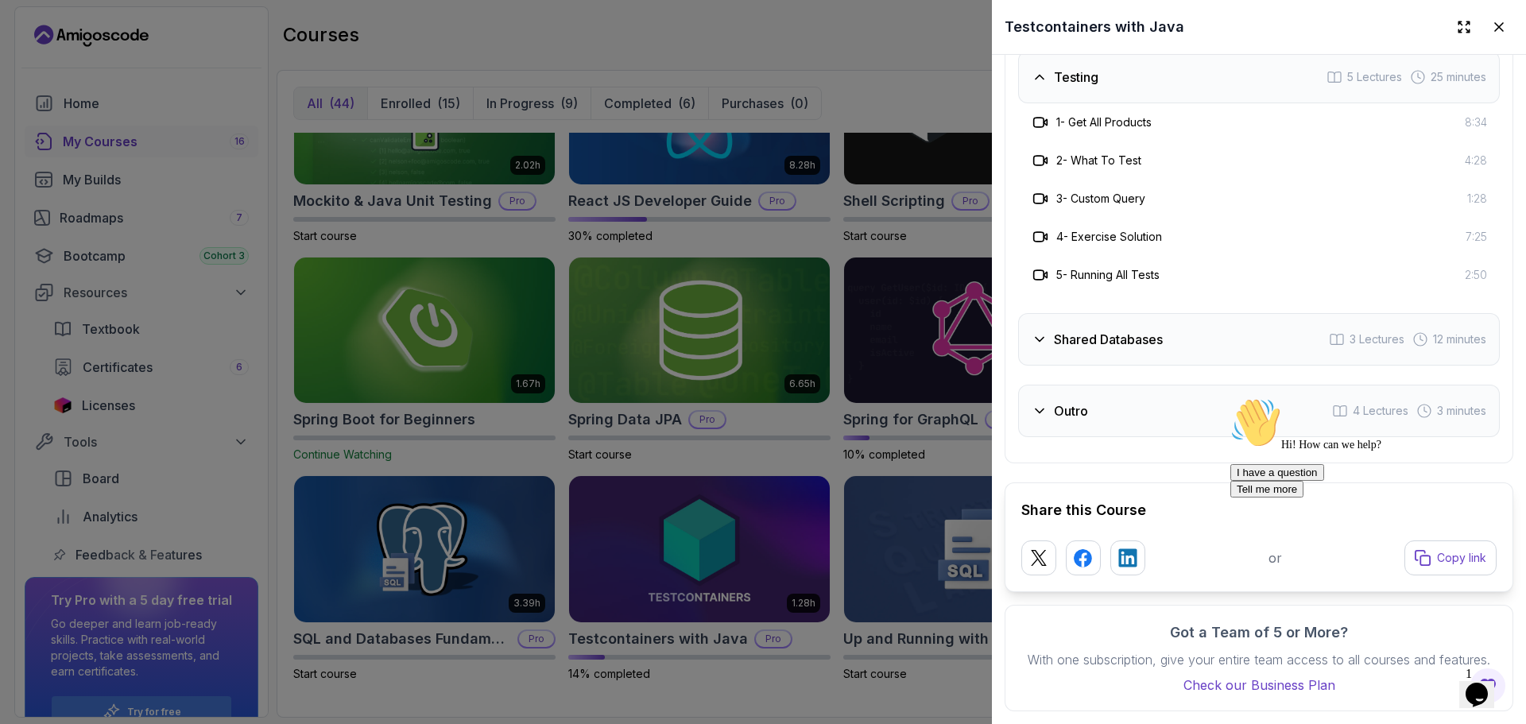
click at [1125, 332] on div "Shared Databases 3 Lectures 12 minutes" at bounding box center [1259, 339] width 482 height 52
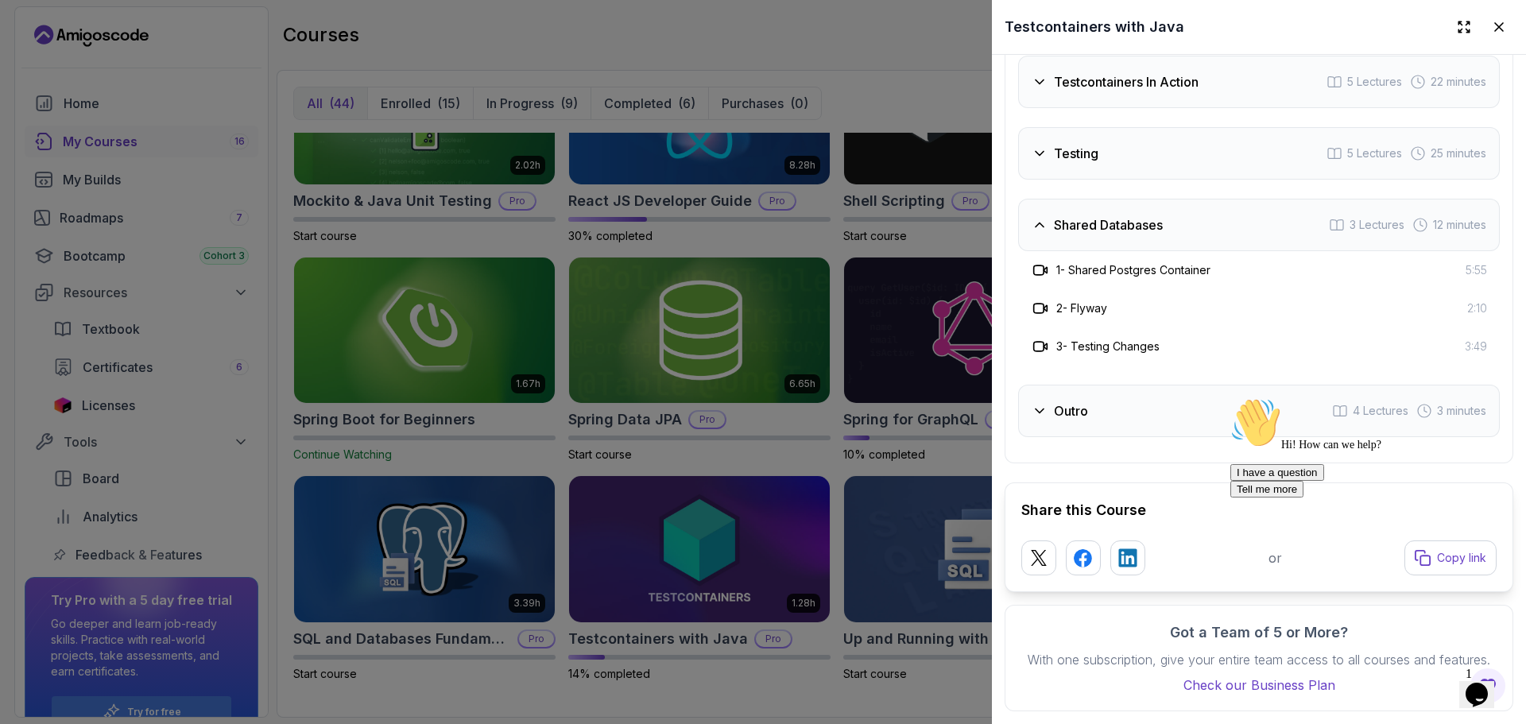
drag, startPoint x: 1094, startPoint y: 395, endPoint x: 45, endPoint y: 26, distance: 1112.0
click at [1094, 395] on div "Outro 4 Lectures 3 minutes" at bounding box center [1259, 411] width 482 height 52
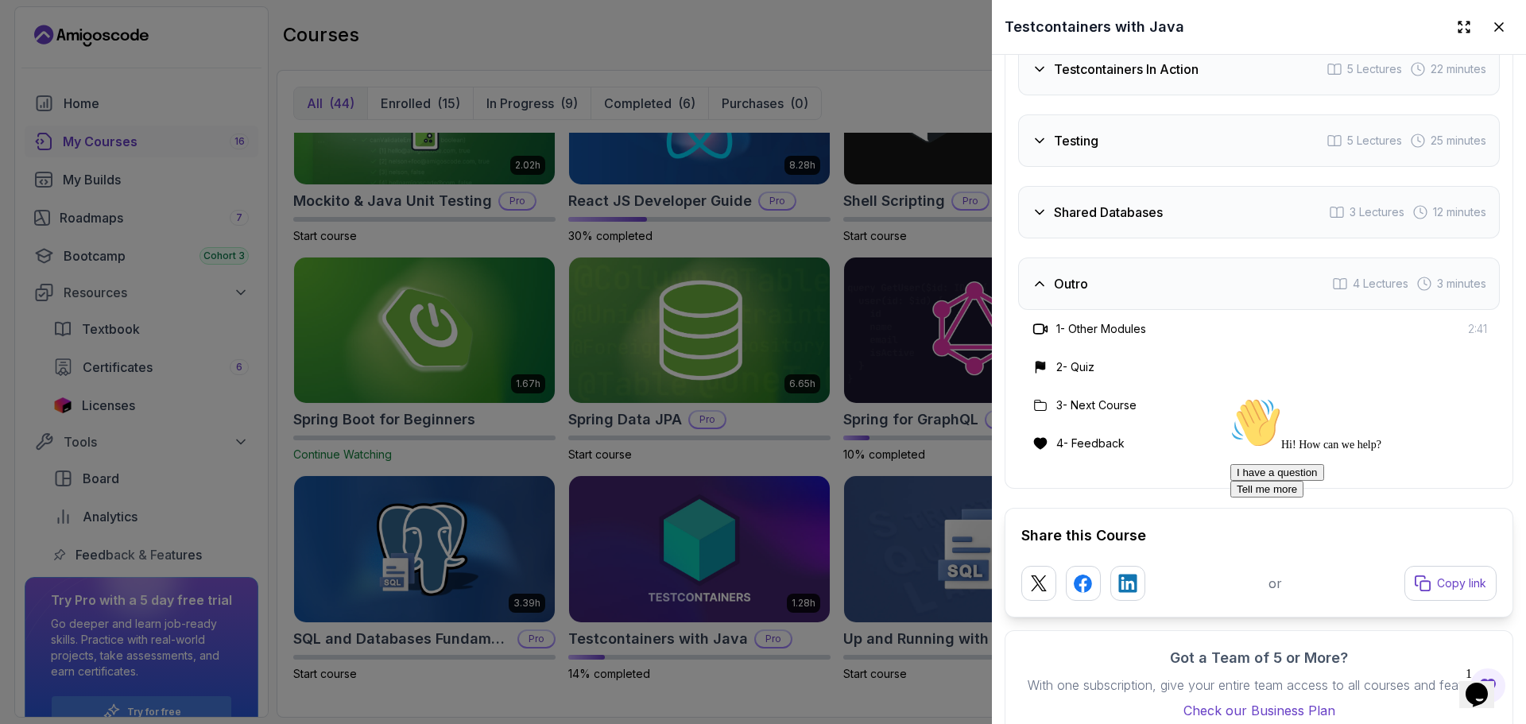
drag, startPoint x: 1513, startPoint y: 608, endPoint x: 1487, endPoint y: 382, distance: 227.2
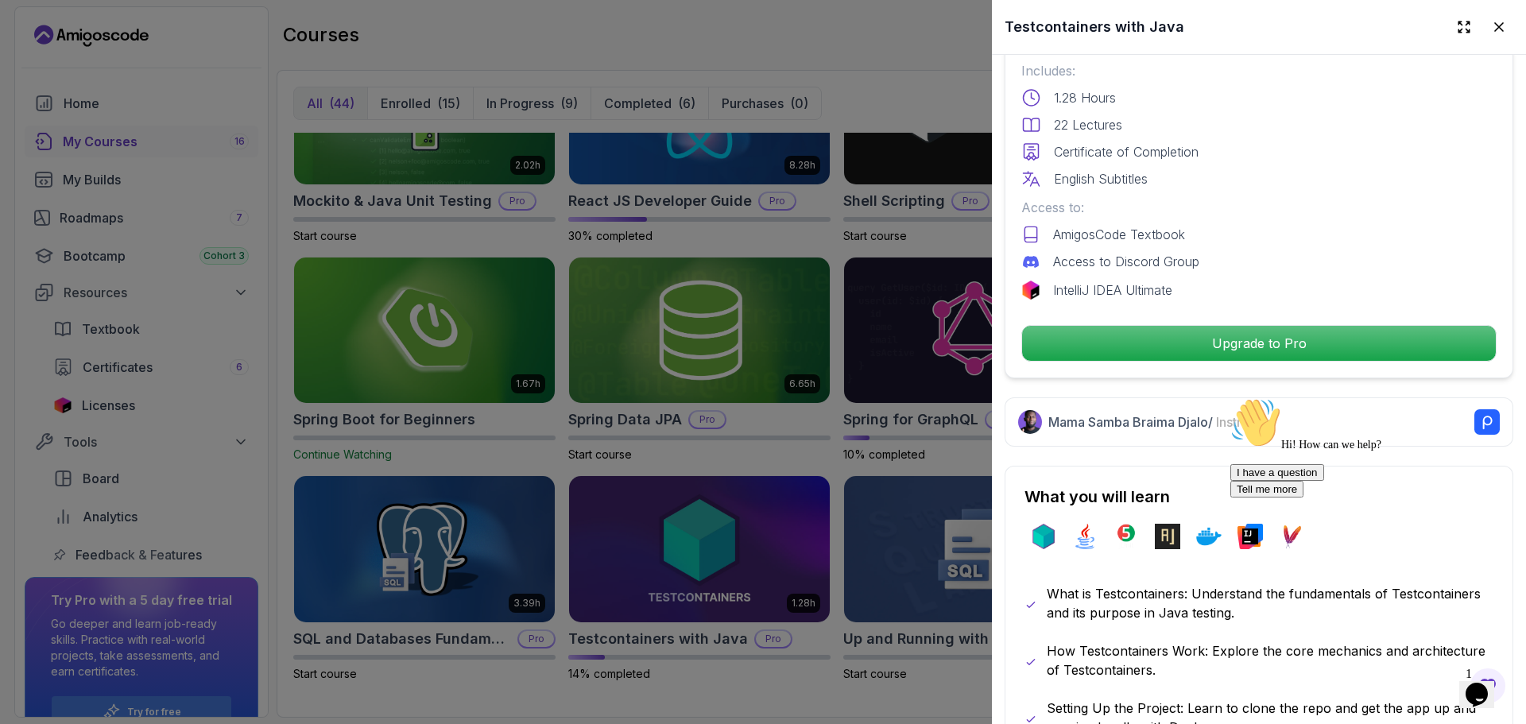
scroll to position [148, 0]
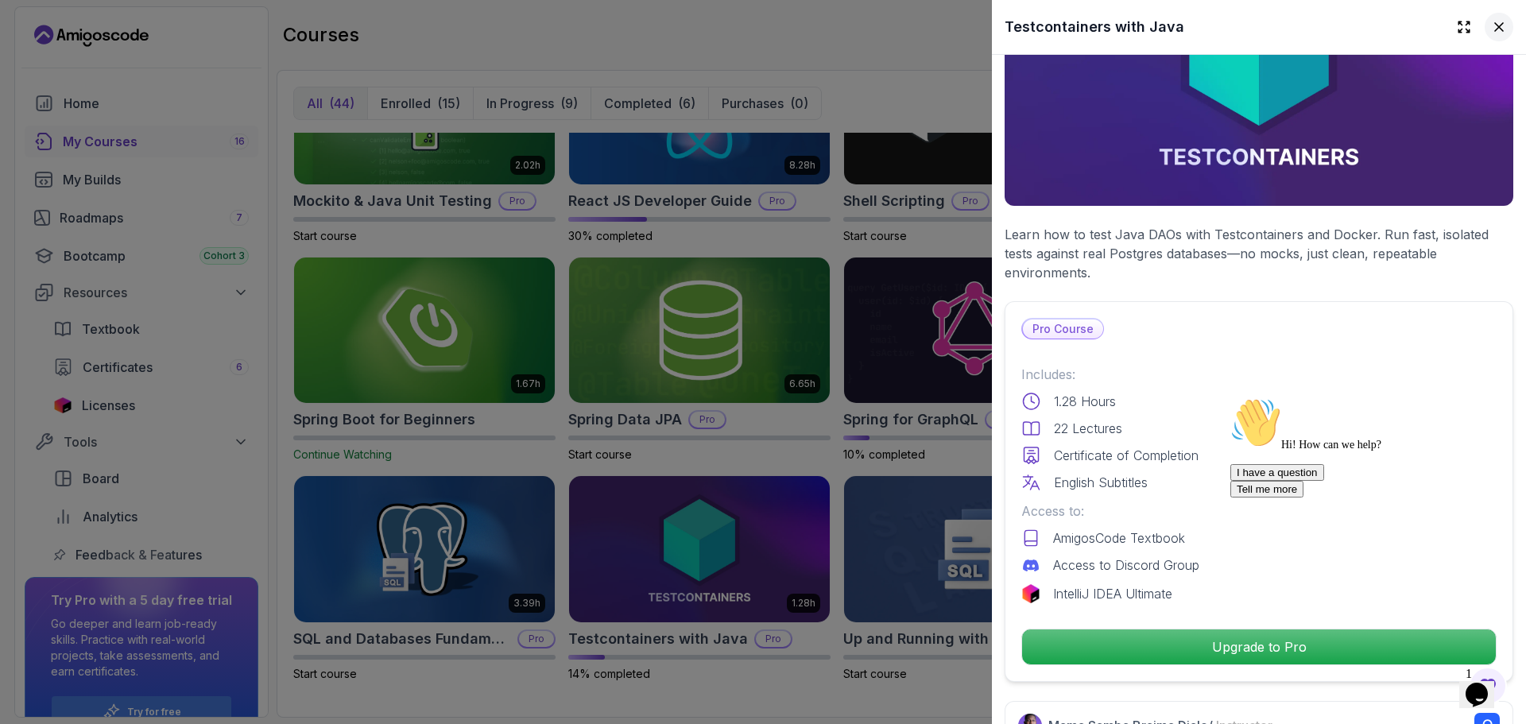
click at [1491, 26] on icon at bounding box center [1499, 27] width 16 height 16
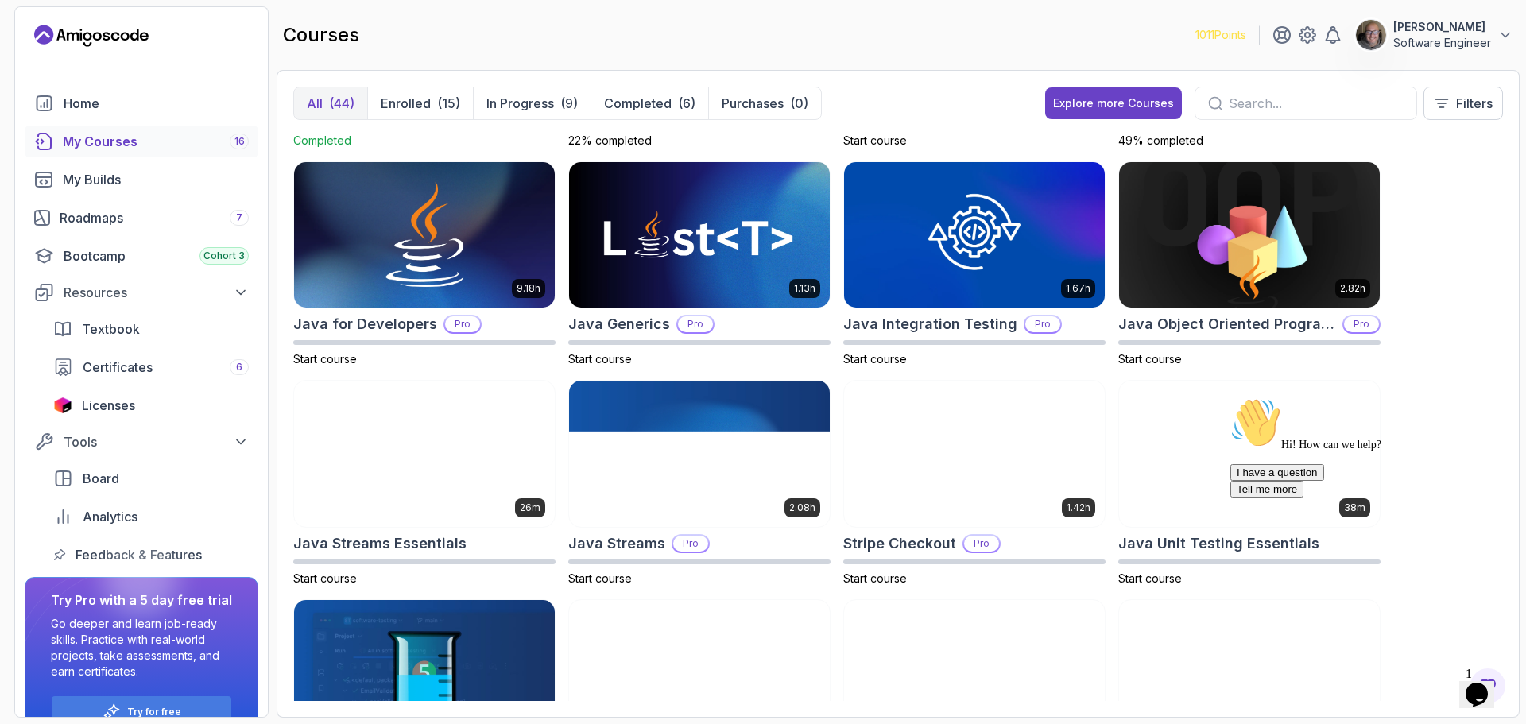
scroll to position [815, 0]
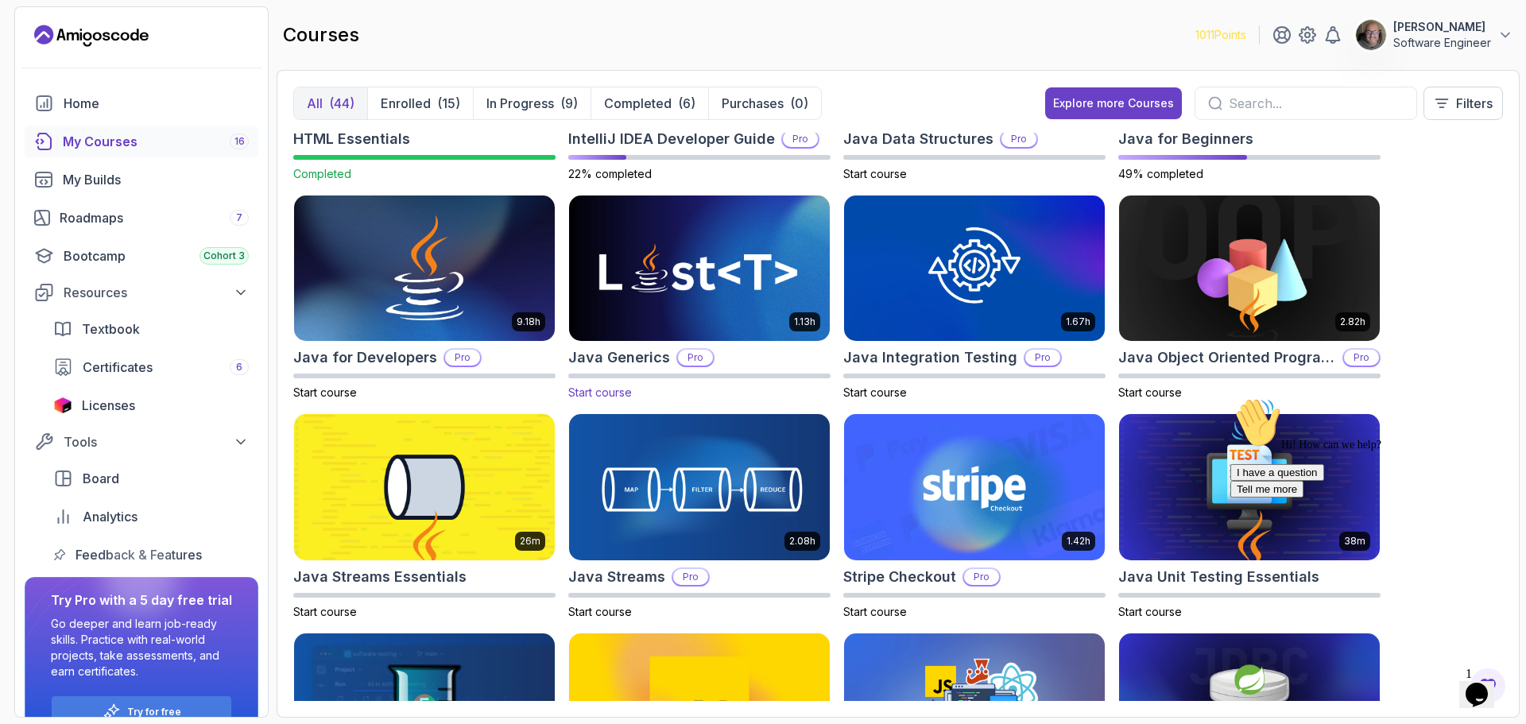
click at [722, 304] on img at bounding box center [699, 268] width 273 height 153
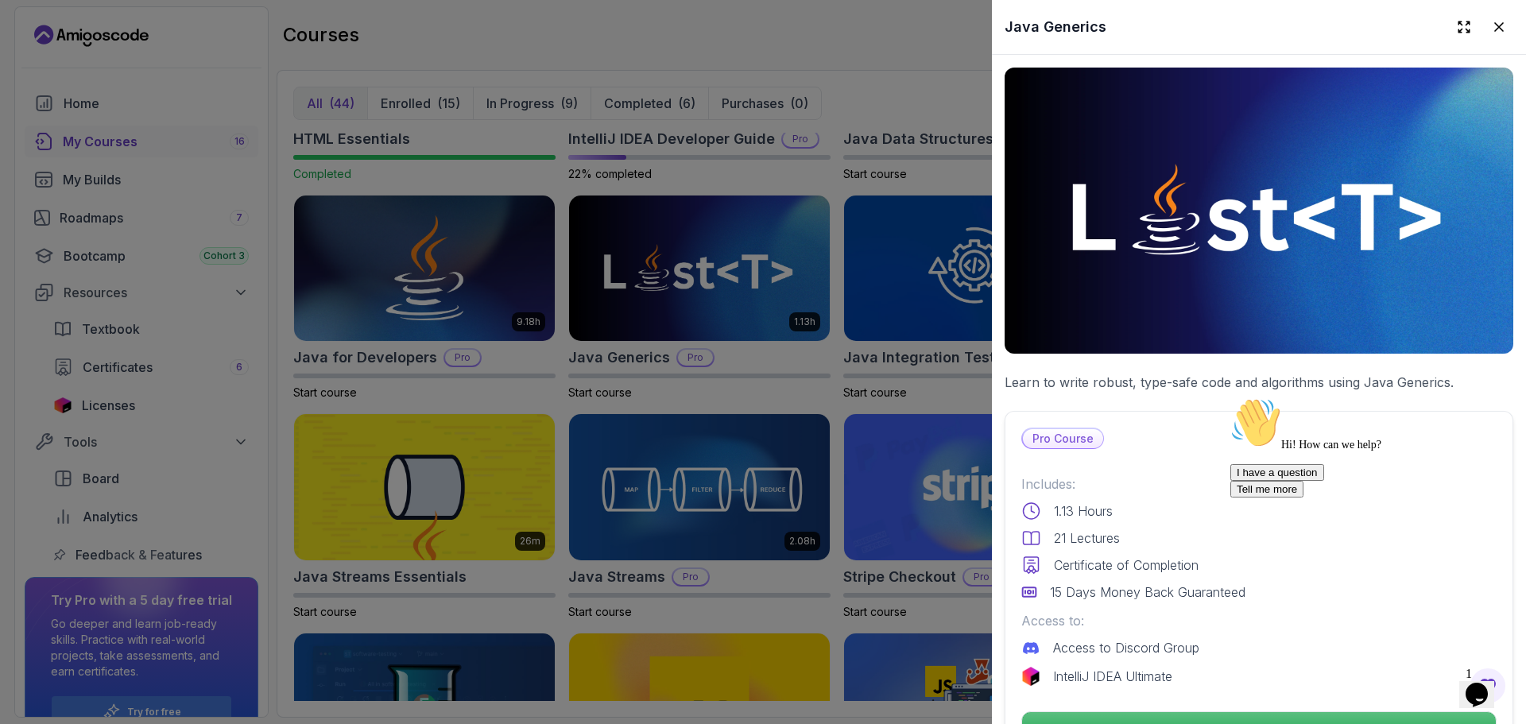
click at [719, 168] on div at bounding box center [763, 362] width 1526 height 724
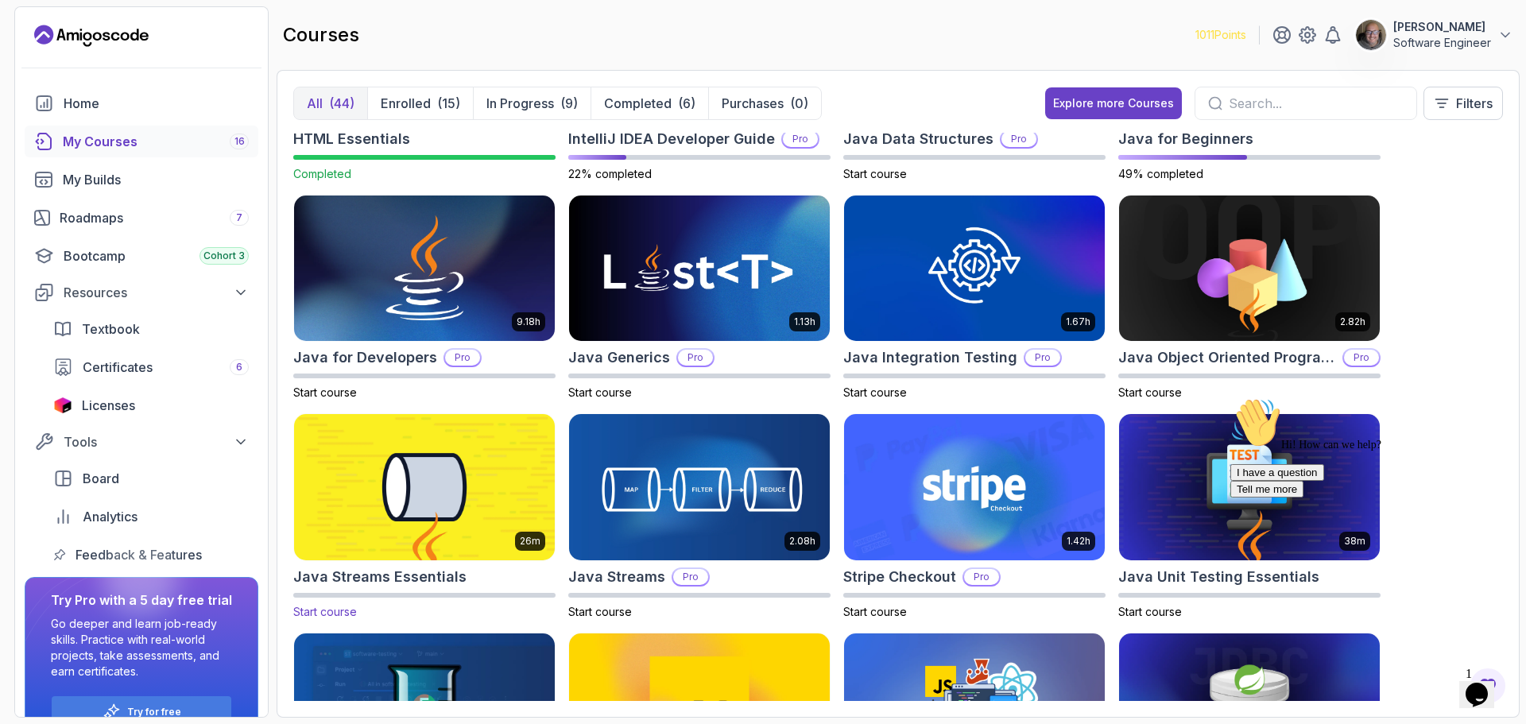
click at [383, 529] on img at bounding box center [424, 487] width 273 height 153
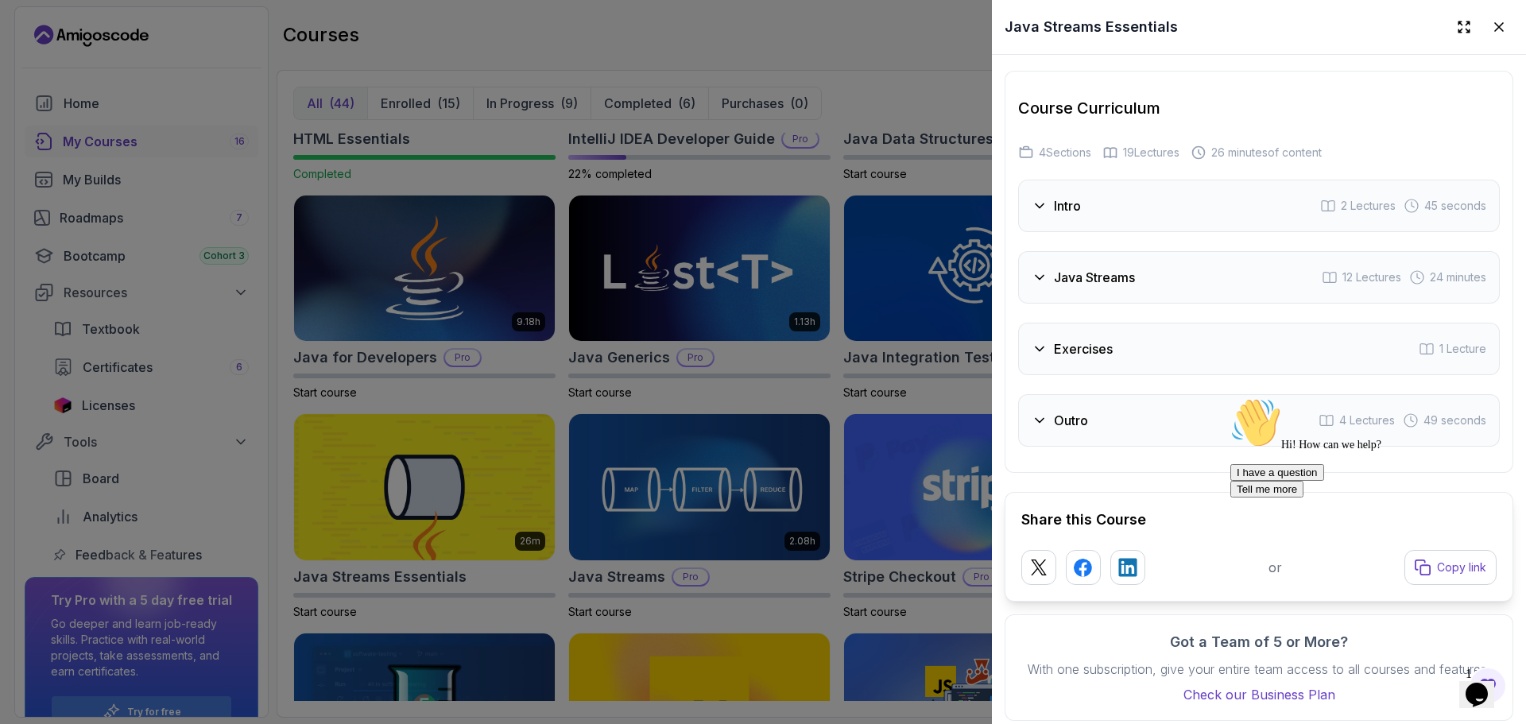
scroll to position [2462, 0]
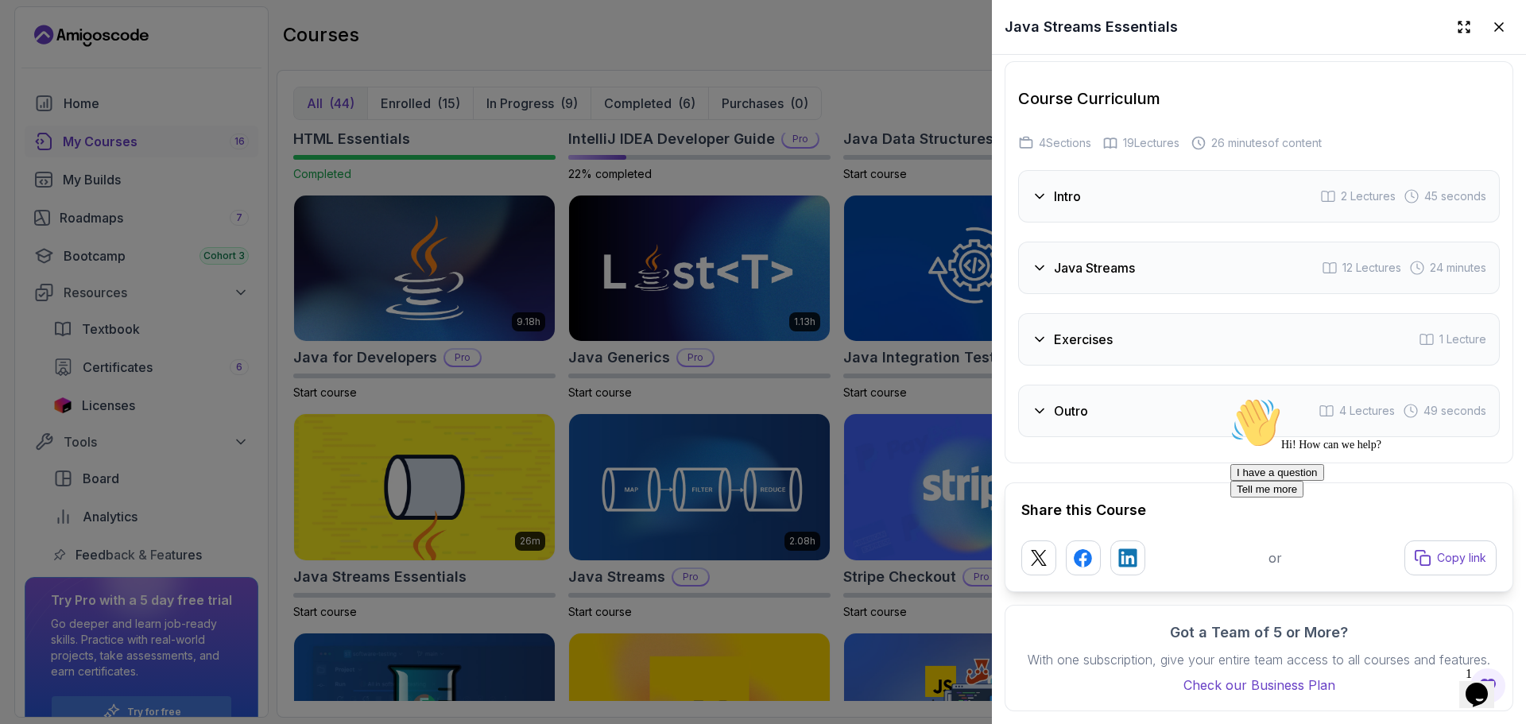
click at [1033, 260] on icon at bounding box center [1040, 268] width 16 height 16
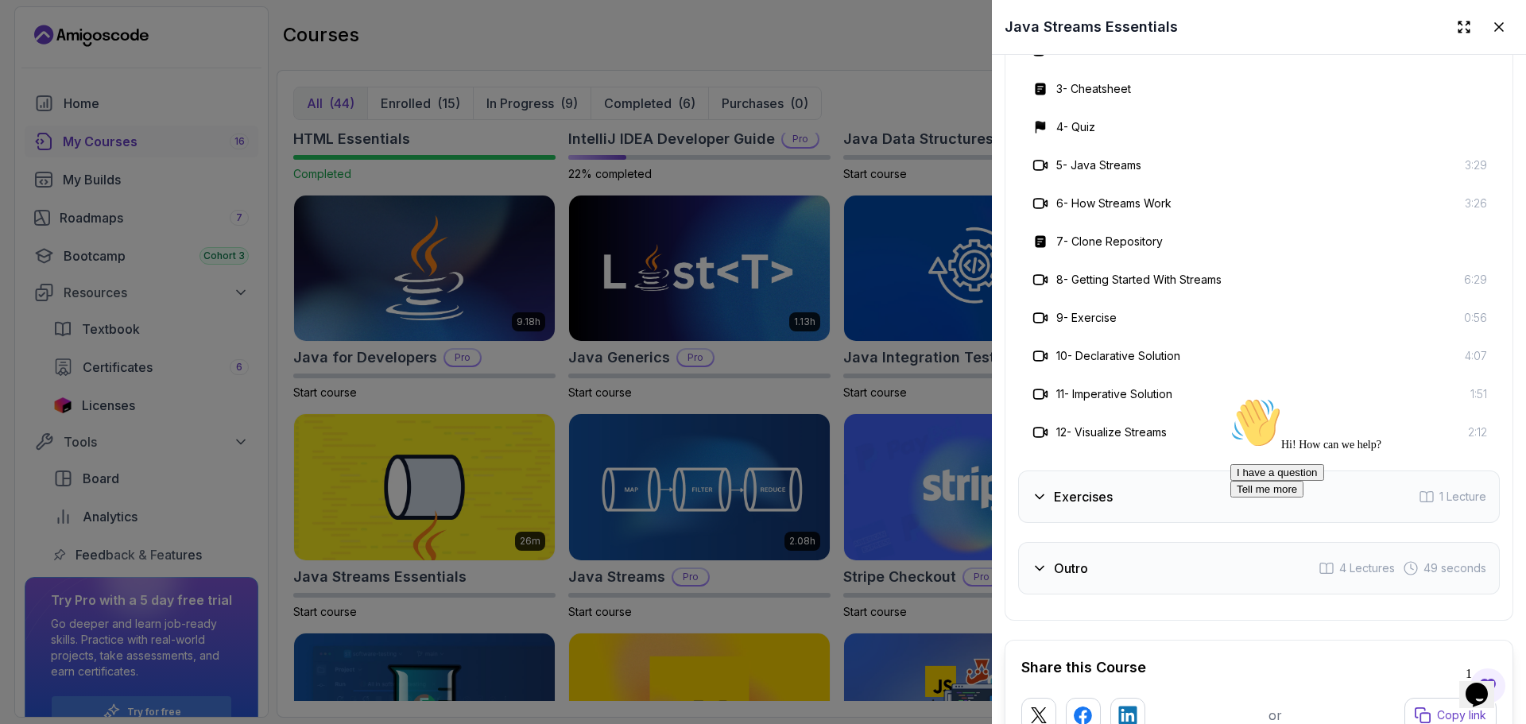
scroll to position [2758, 0]
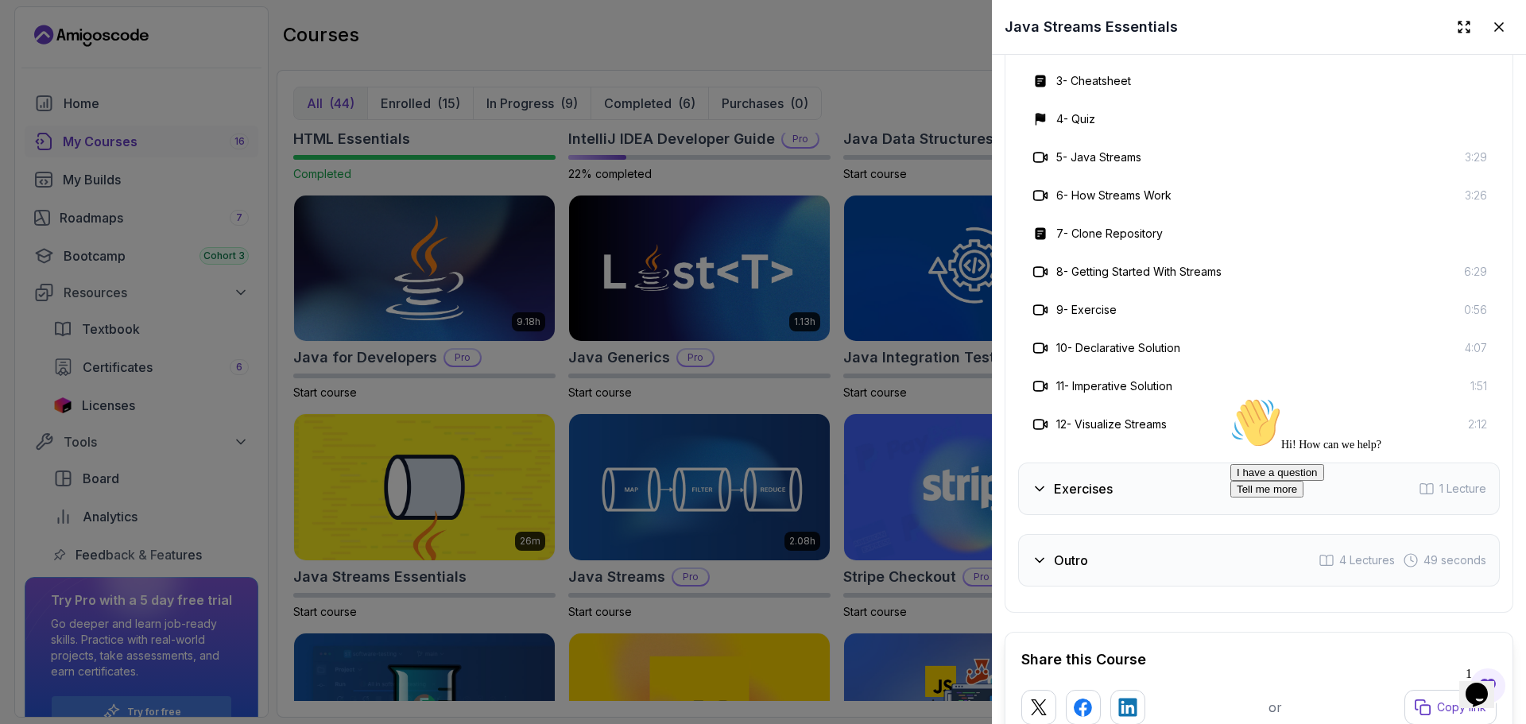
drag, startPoint x: 1143, startPoint y: 494, endPoint x: 1164, endPoint y: 486, distance: 22.1
click at [1143, 493] on div "Exercises 1 Lecture" at bounding box center [1259, 489] width 482 height 52
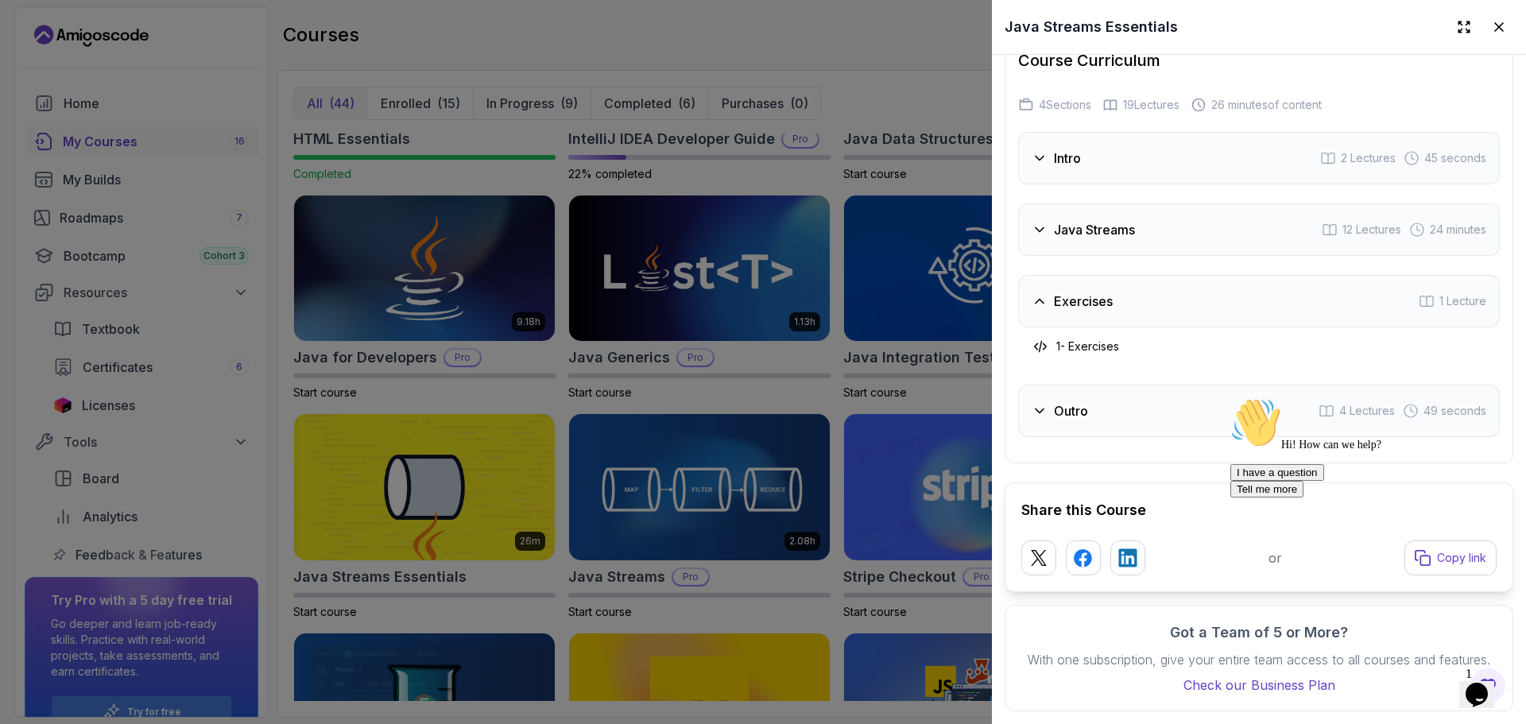
scroll to position [2500, 0]
click at [1061, 402] on div "Outro 4 Lectures 49 seconds" at bounding box center [1259, 411] width 482 height 52
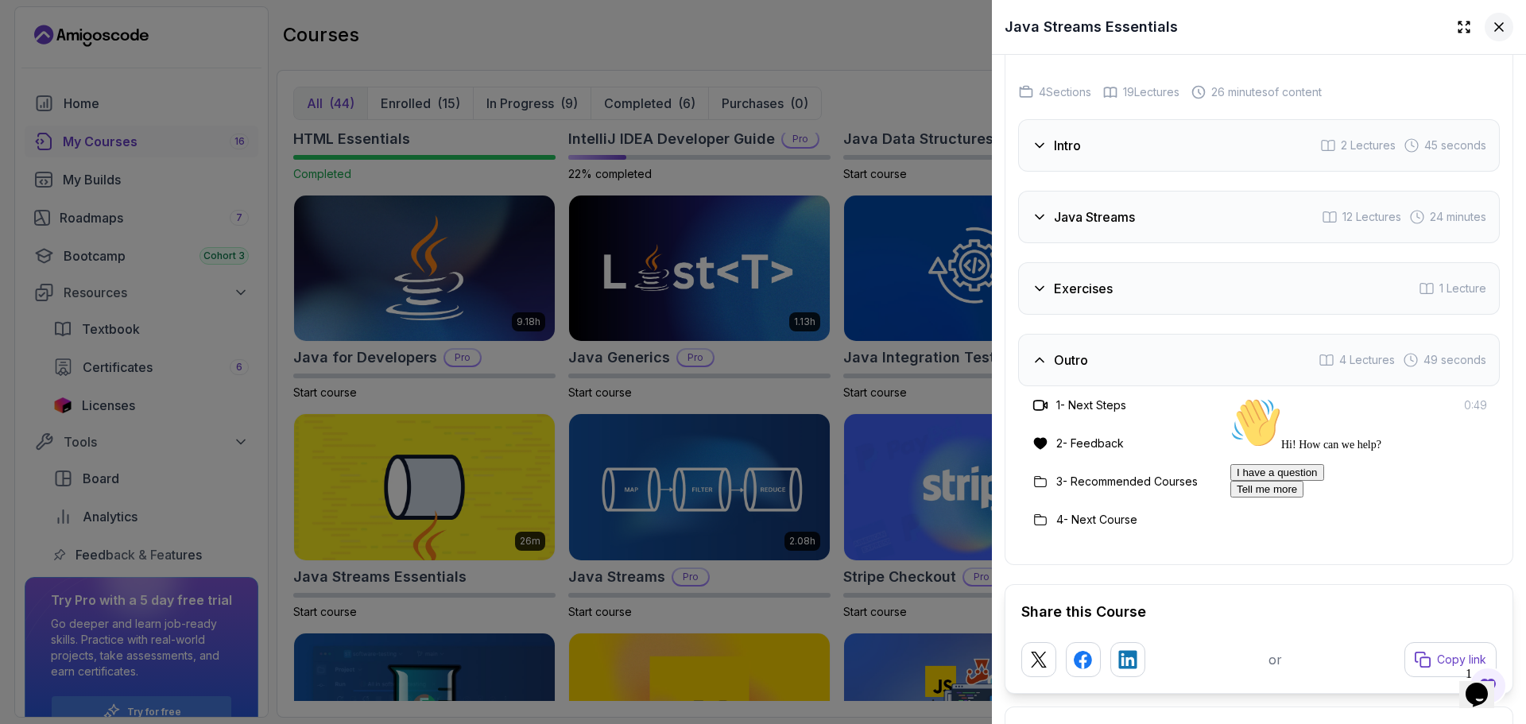
click at [1485, 35] on button at bounding box center [1499, 27] width 29 height 29
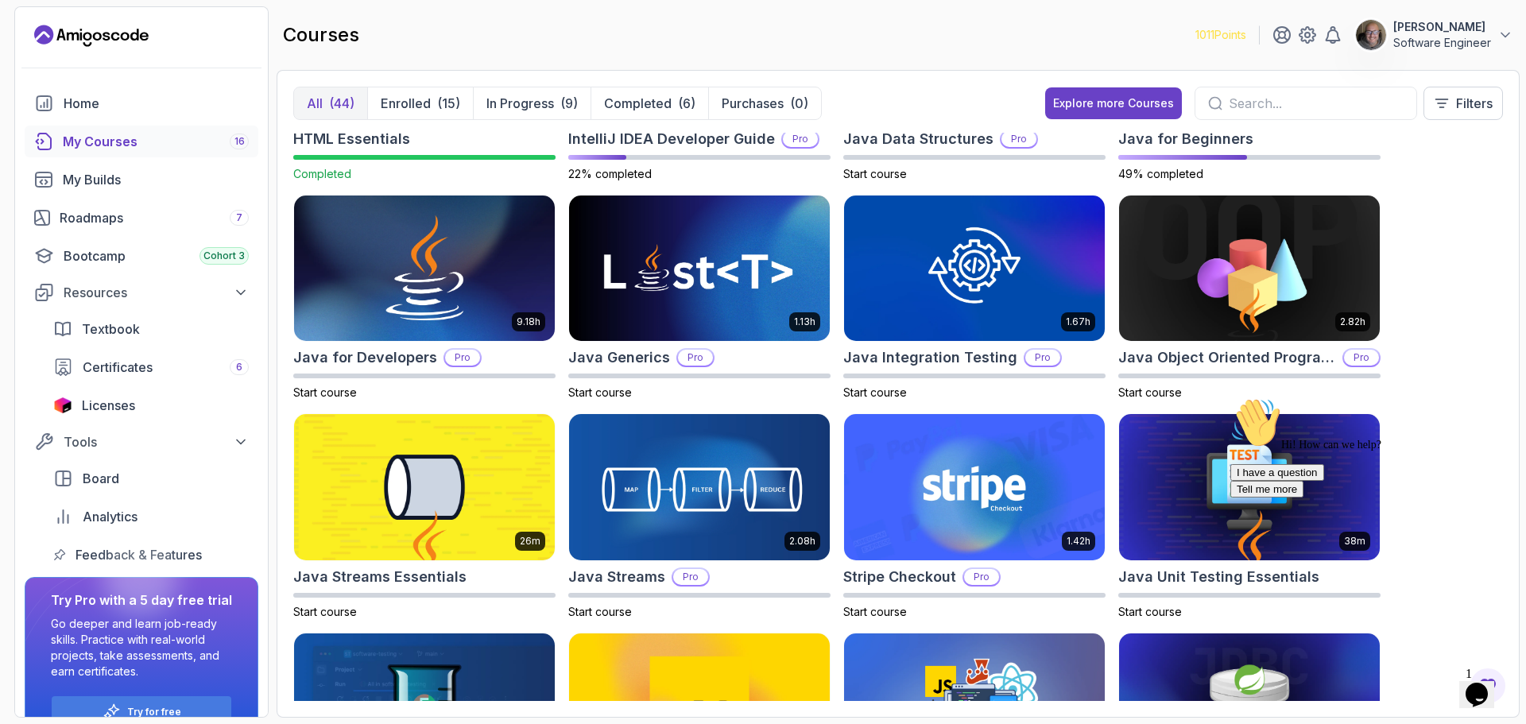
click at [1242, 434] on div "Hi! How can we help? I have a question Tell me more" at bounding box center [1373, 447] width 286 height 100
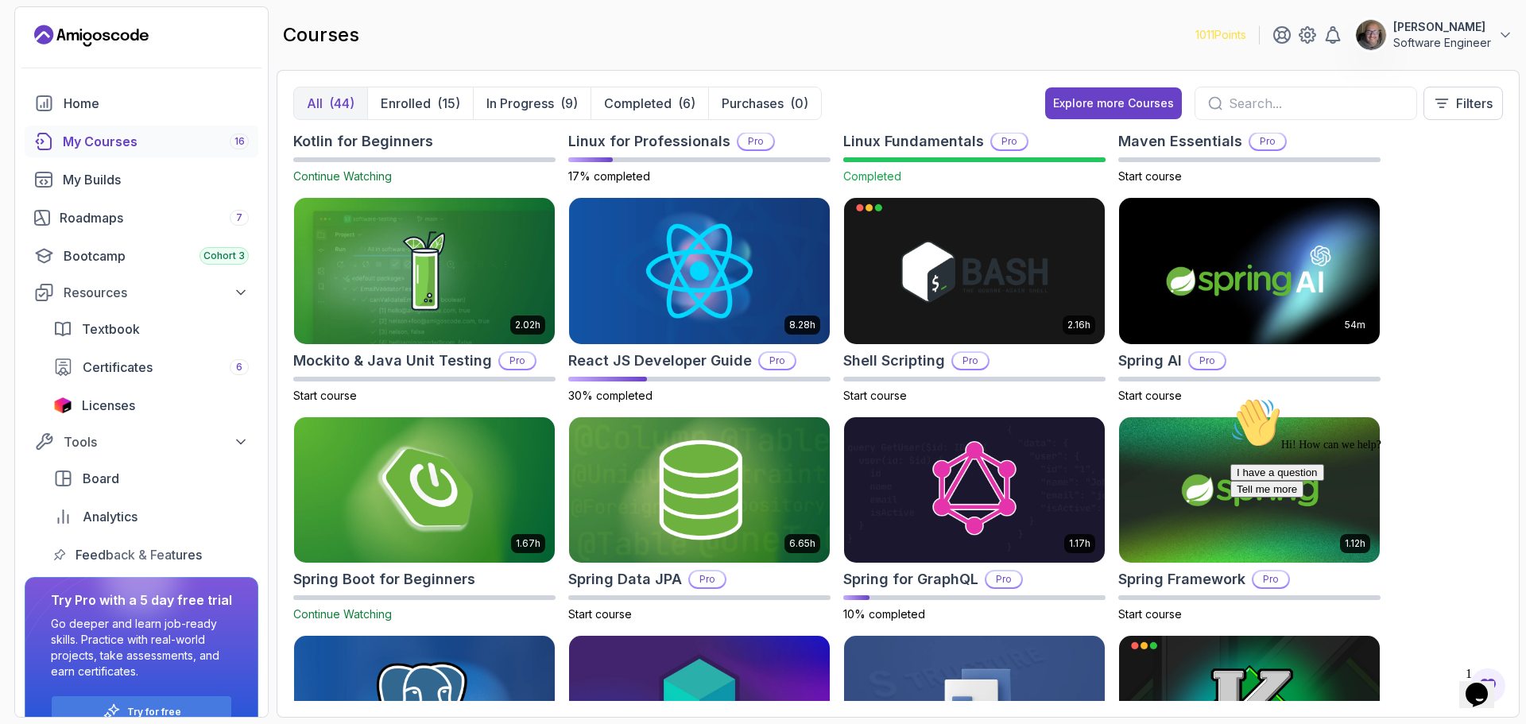
scroll to position [1689, 0]
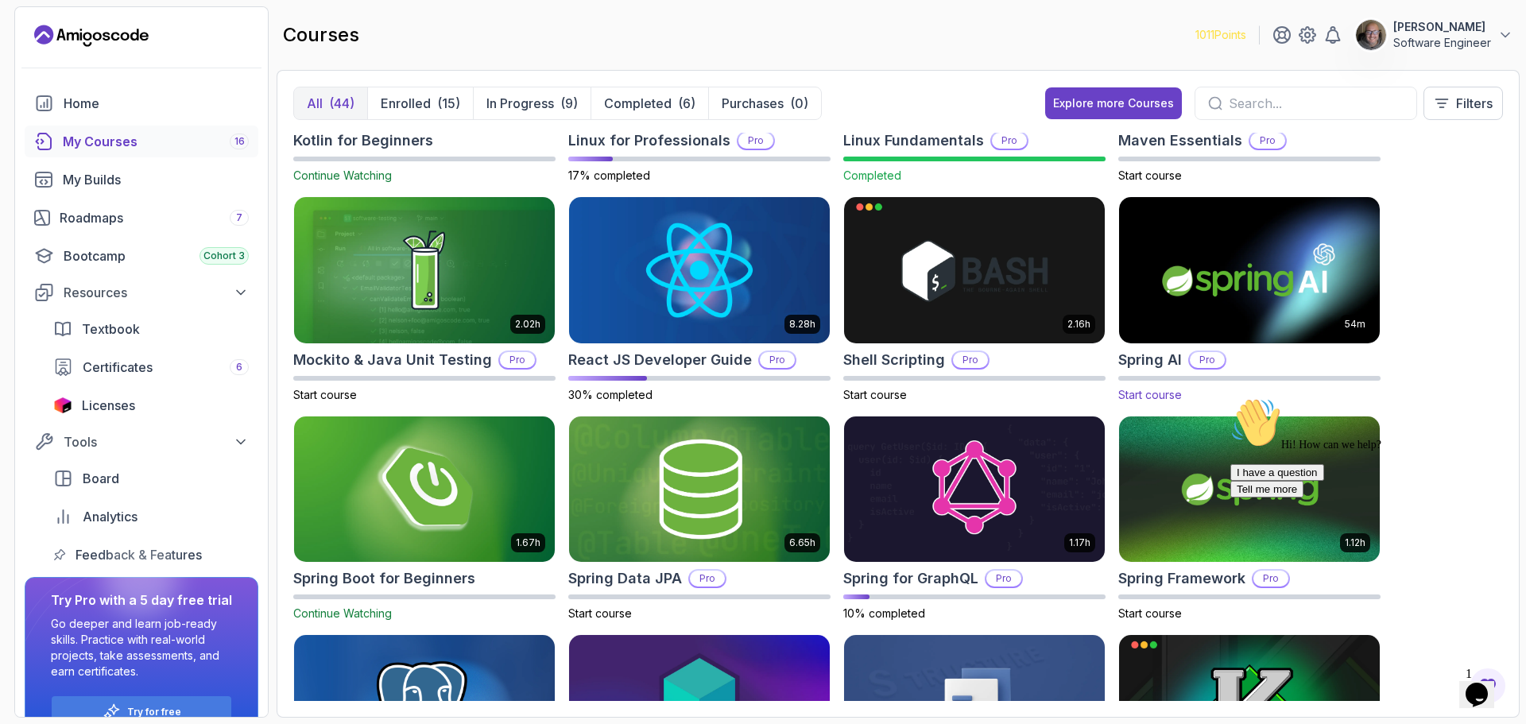
click at [1193, 308] on img at bounding box center [1249, 269] width 273 height 153
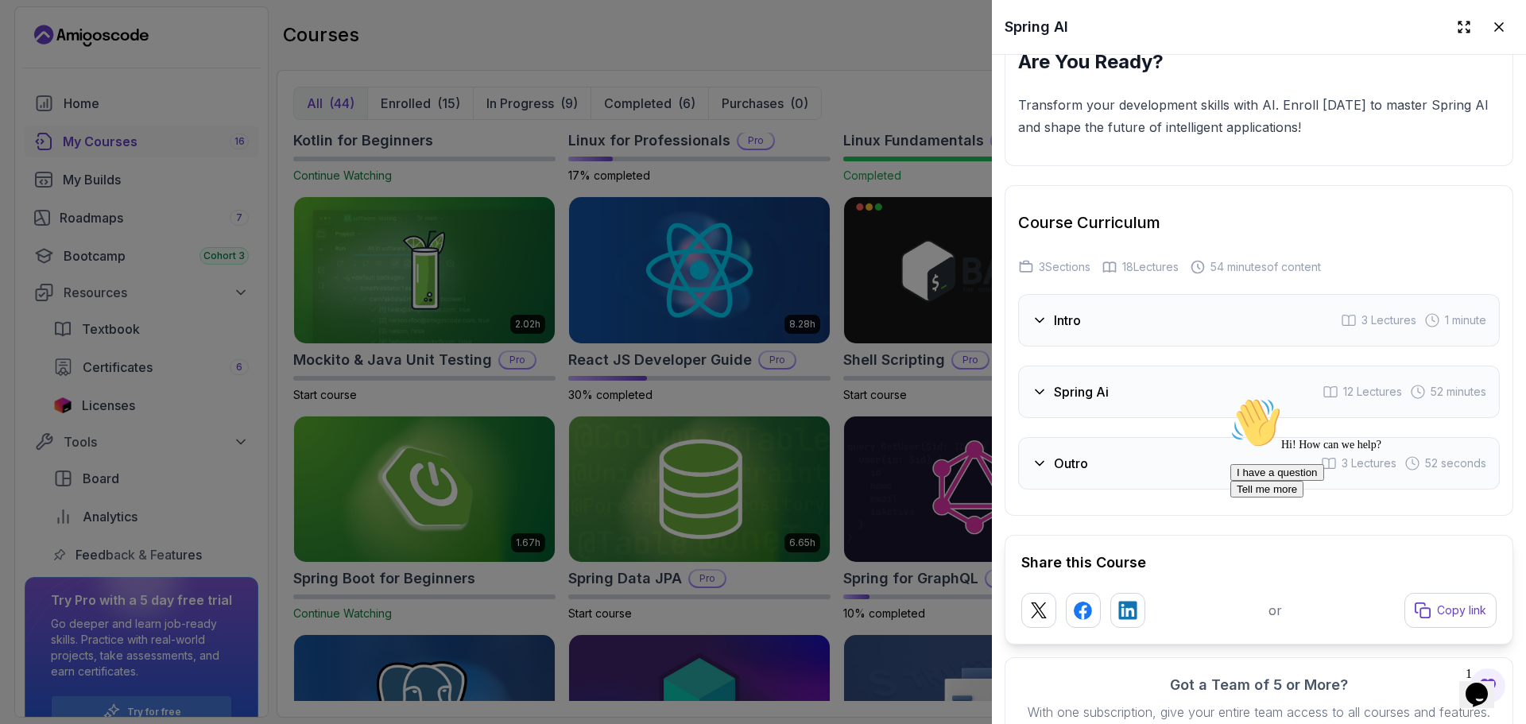
scroll to position [2210, 0]
click at [1118, 398] on div "Spring Ai 12 Lectures 52 minutes" at bounding box center [1259, 388] width 482 height 52
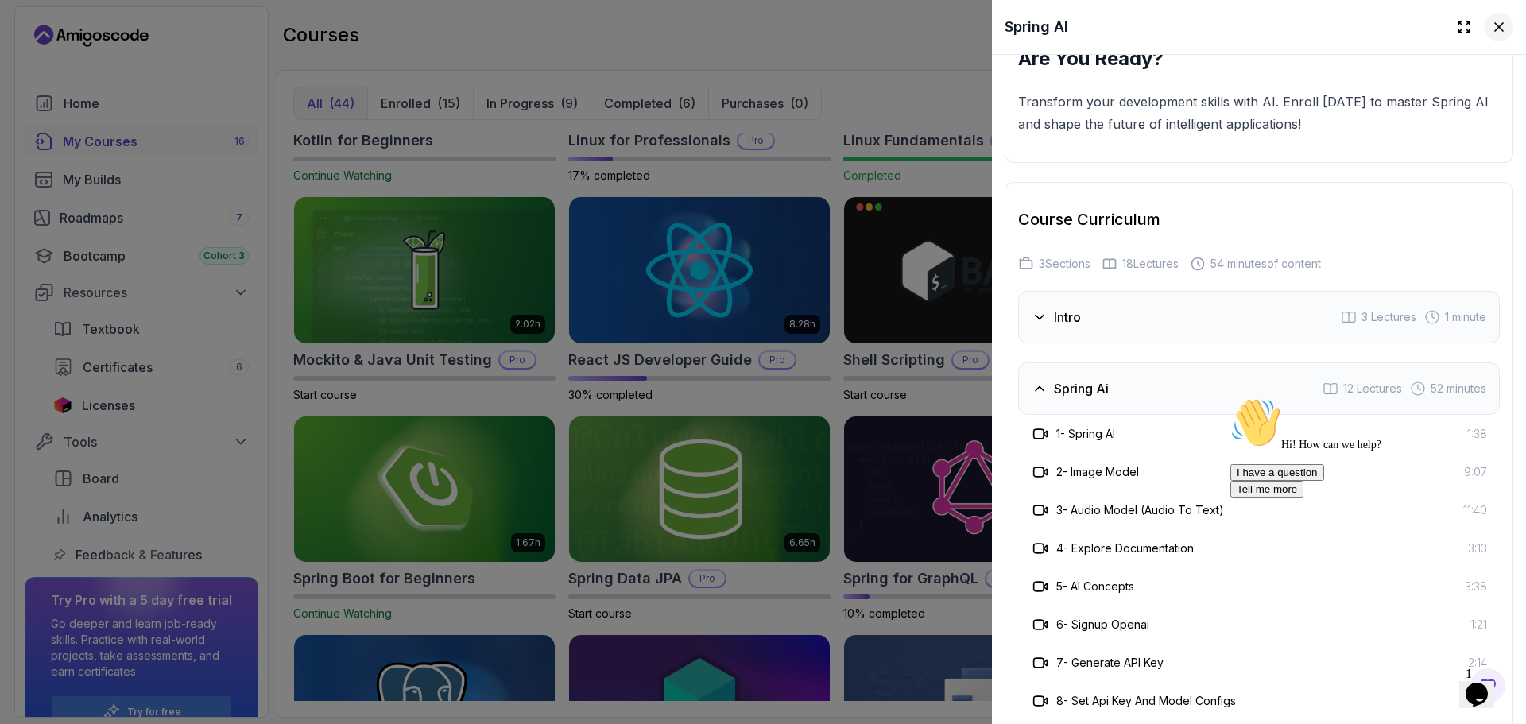
click at [1497, 26] on button at bounding box center [1499, 27] width 29 height 29
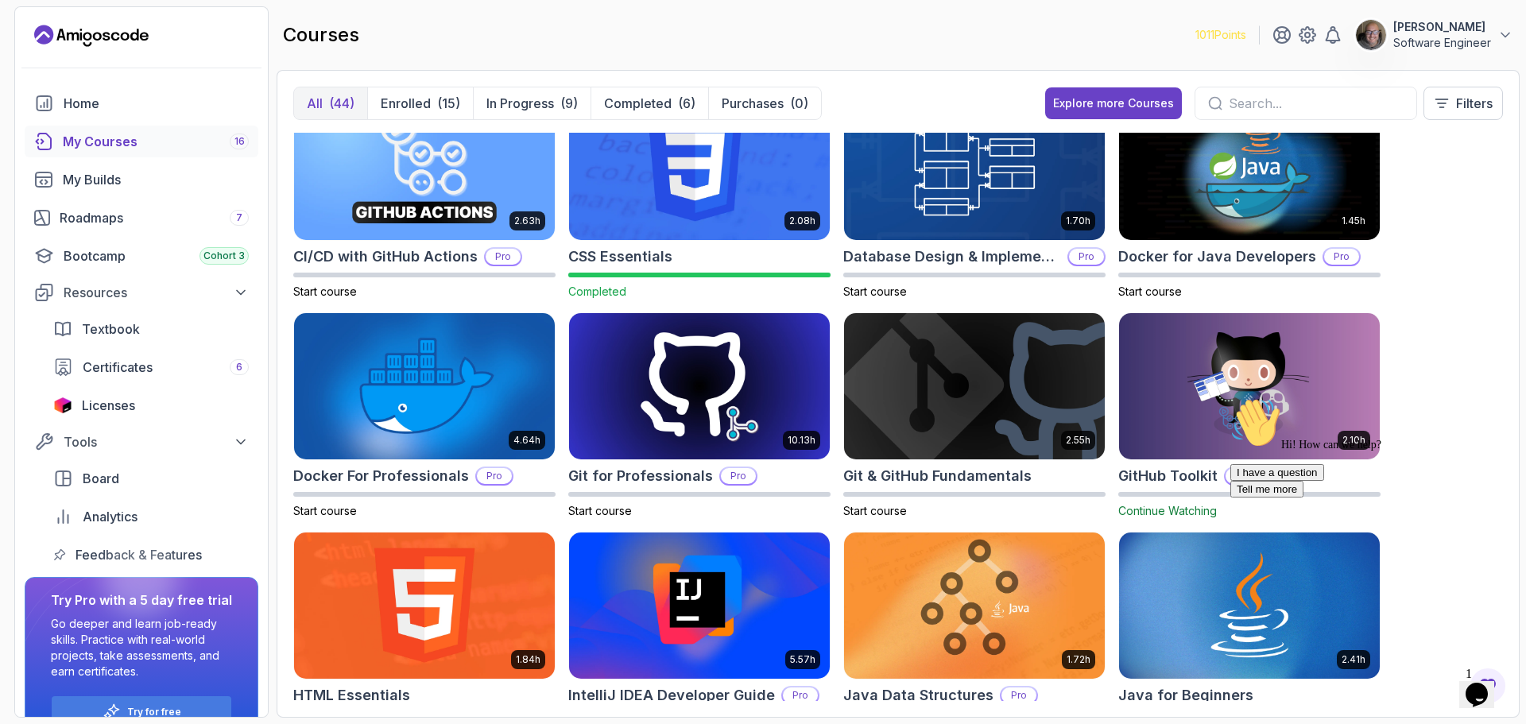
scroll to position [0, 0]
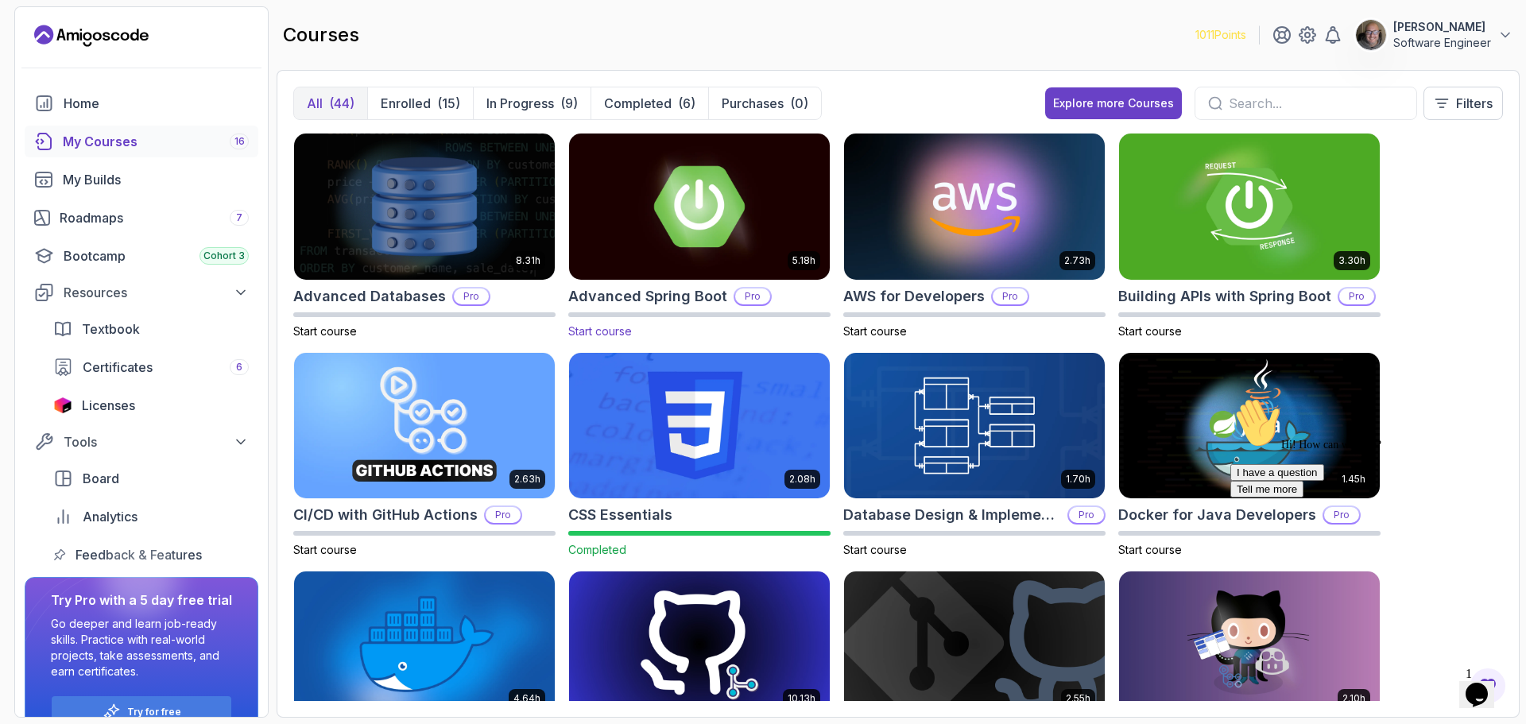
click at [760, 264] on img at bounding box center [699, 206] width 273 height 153
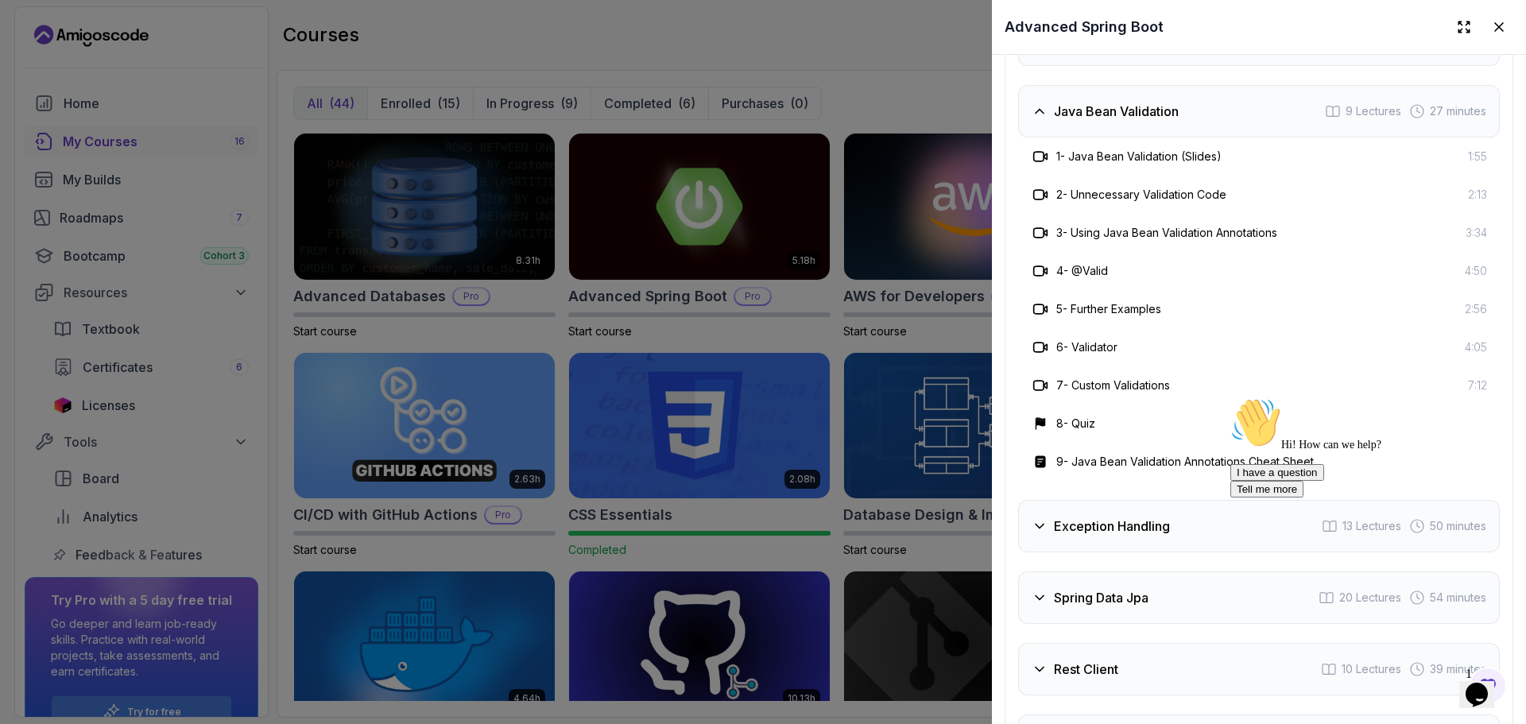
scroll to position [2941, 0]
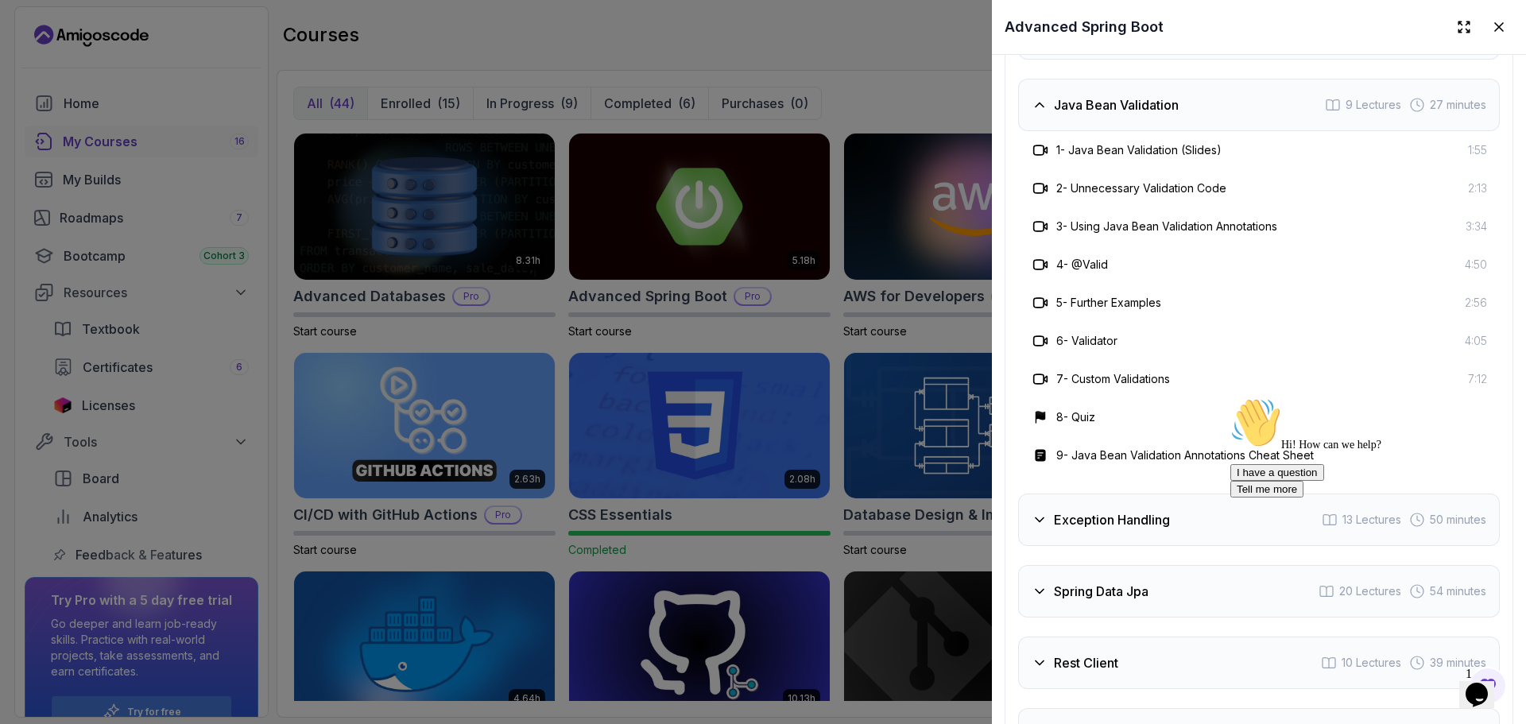
click at [1148, 521] on h3 "Exception Handling" at bounding box center [1112, 519] width 116 height 19
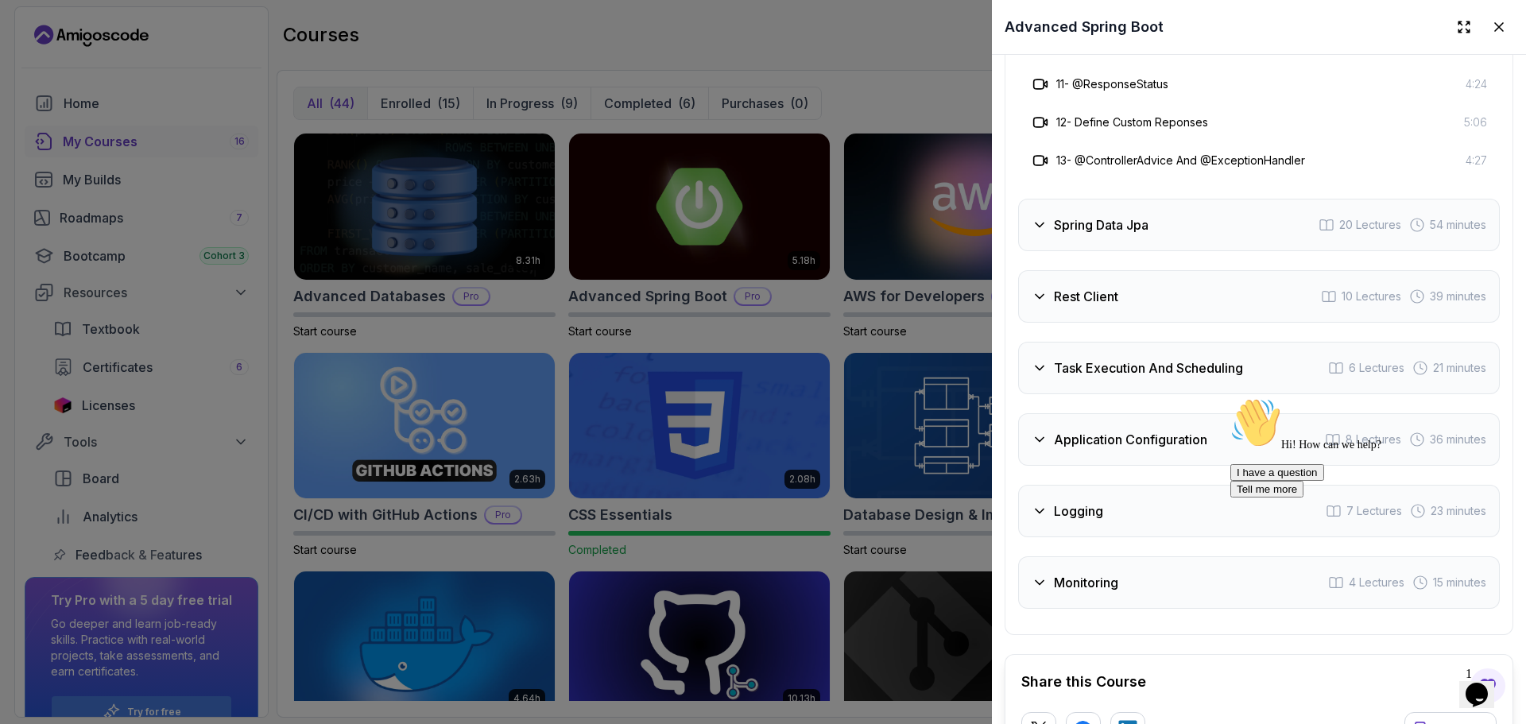
scroll to position [3340, 0]
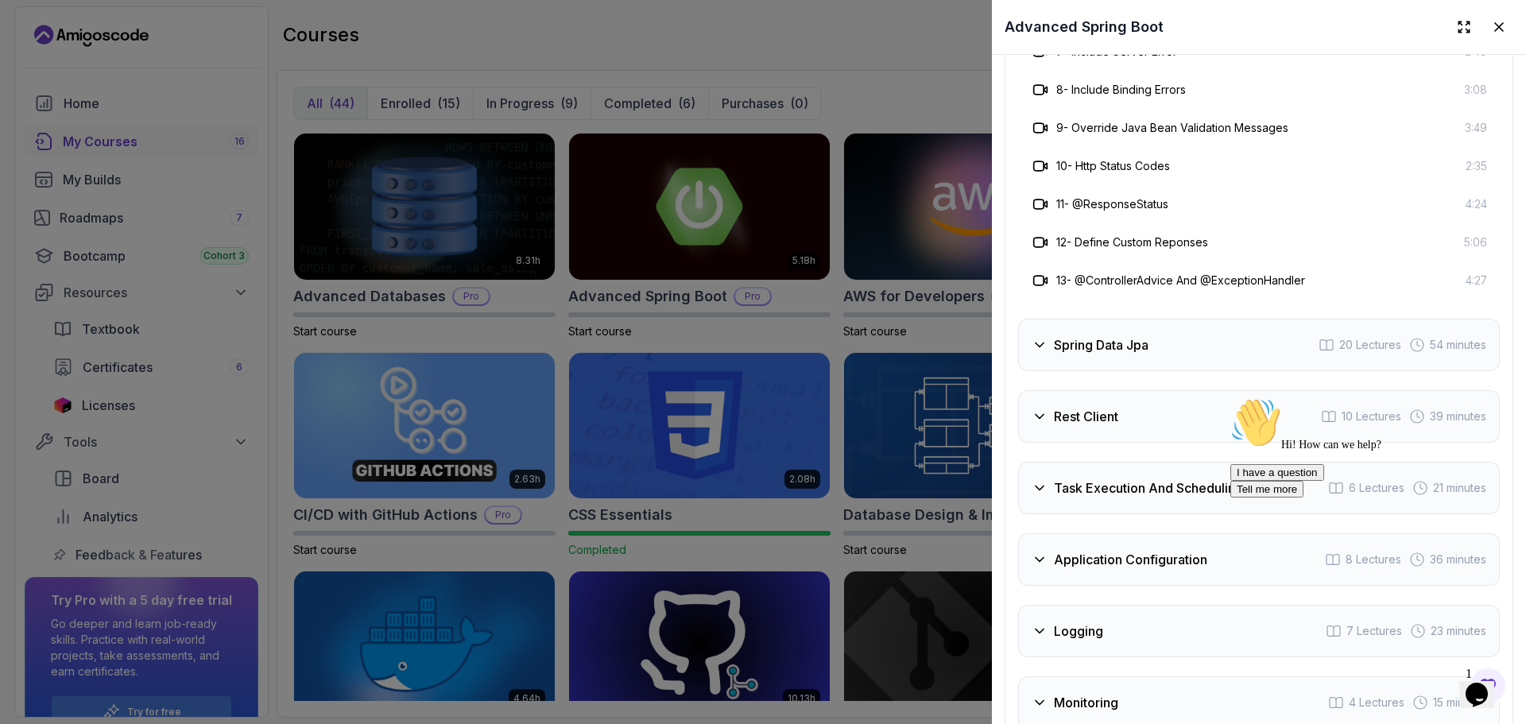
drag, startPoint x: 1524, startPoint y: 533, endPoint x: 285, endPoint y: 184, distance: 1287.2
click at [1098, 353] on div "Spring Data Jpa 20 Lectures 54 minutes" at bounding box center [1259, 345] width 482 height 52
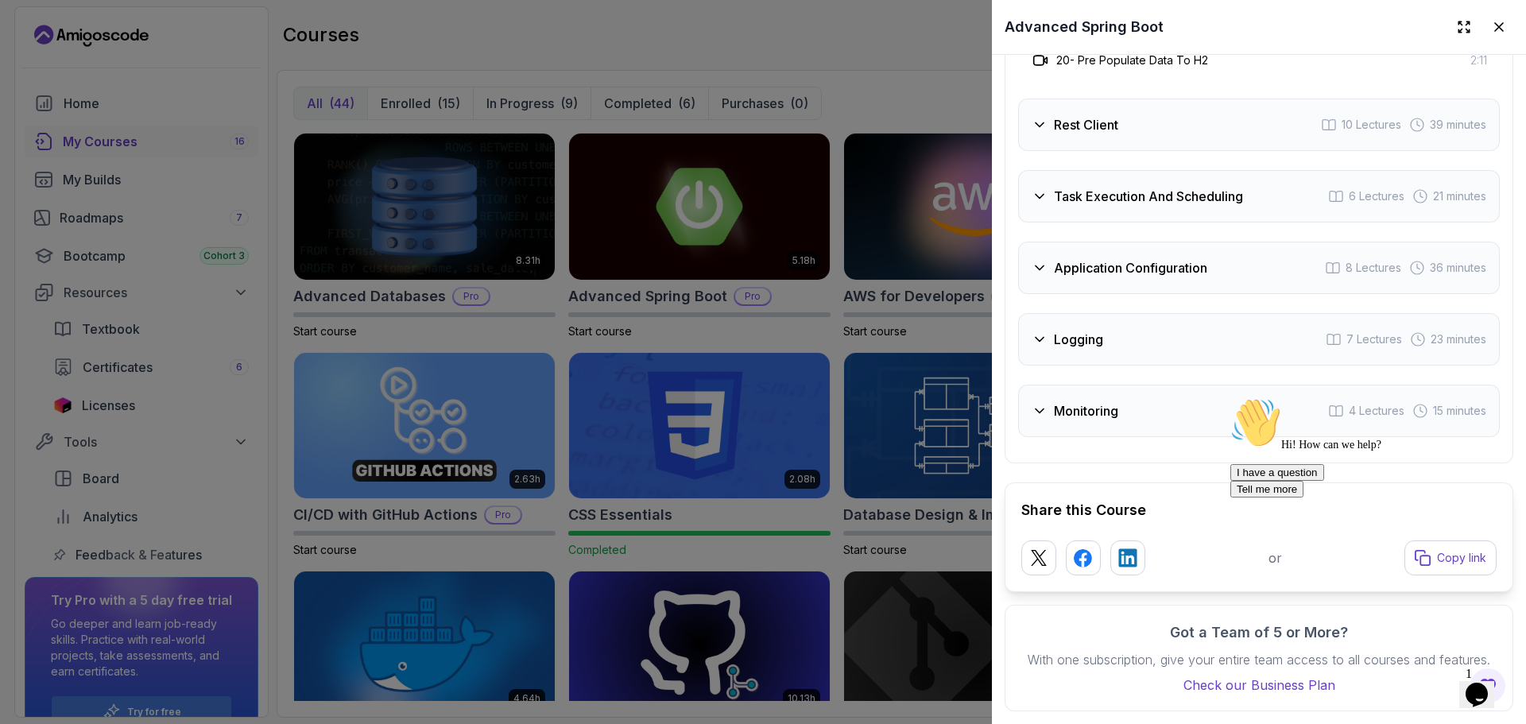
scroll to position [3911, 0]
click at [1100, 191] on div "Task Execution And Scheduling 6 Lectures 21 minutes" at bounding box center [1259, 196] width 482 height 52
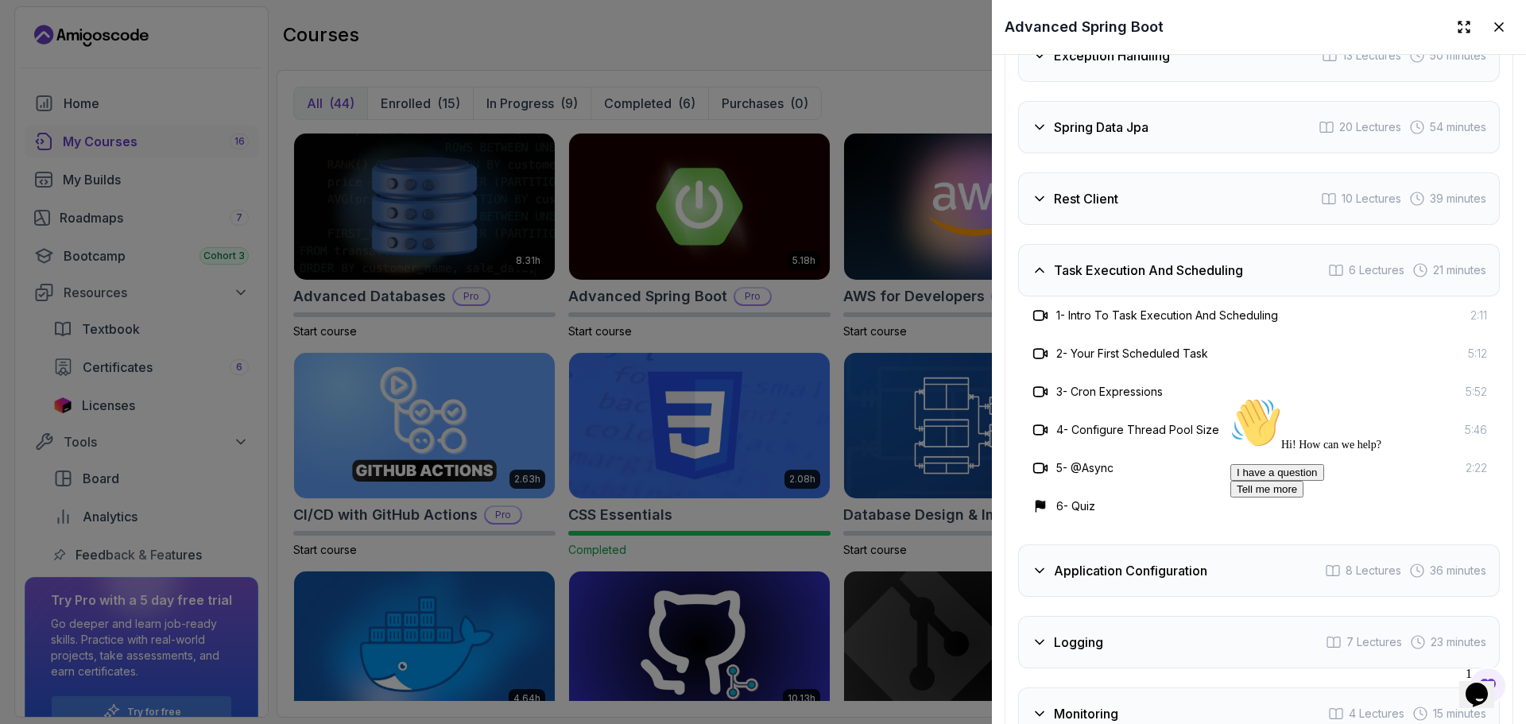
scroll to position [3059, 0]
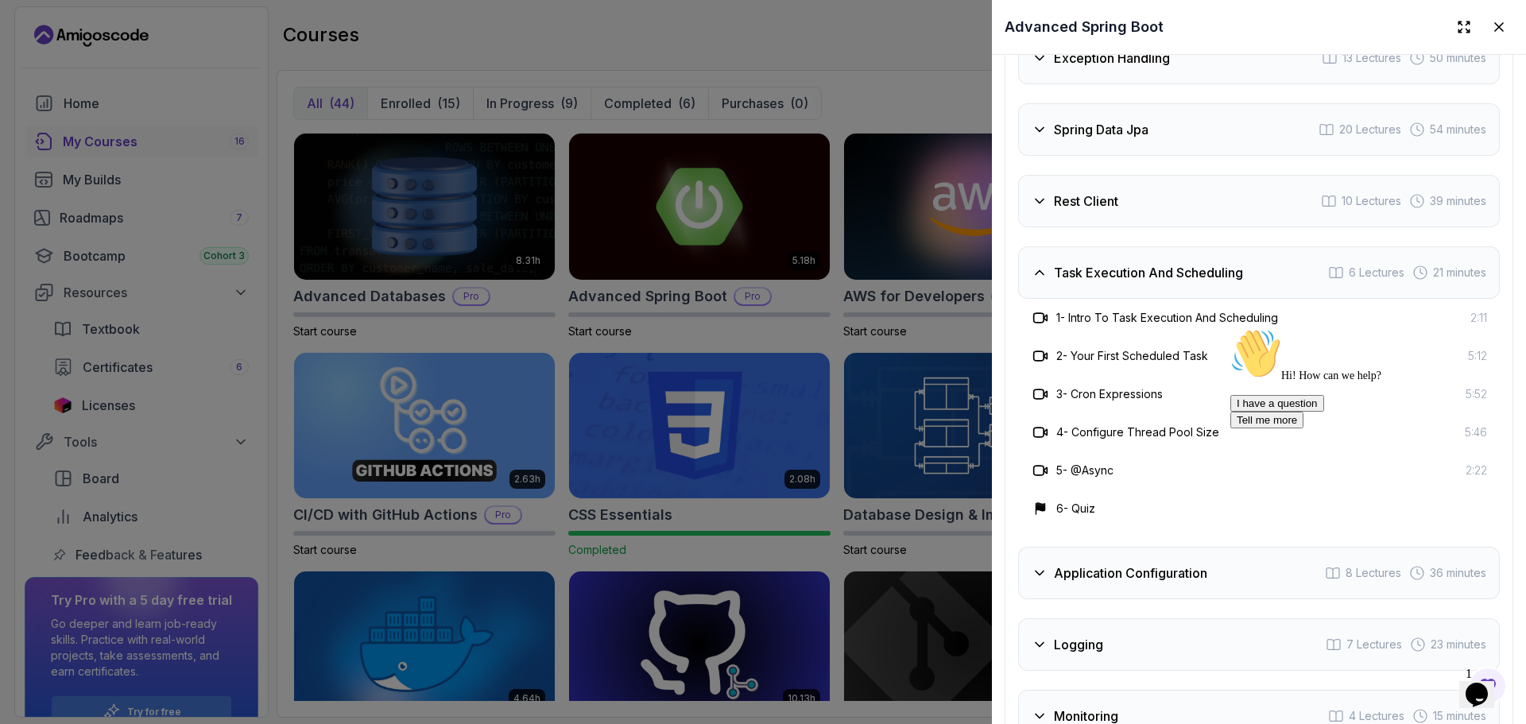
click at [844, 84] on div at bounding box center [763, 362] width 1526 height 724
